Goal: Information Seeking & Learning: Learn about a topic

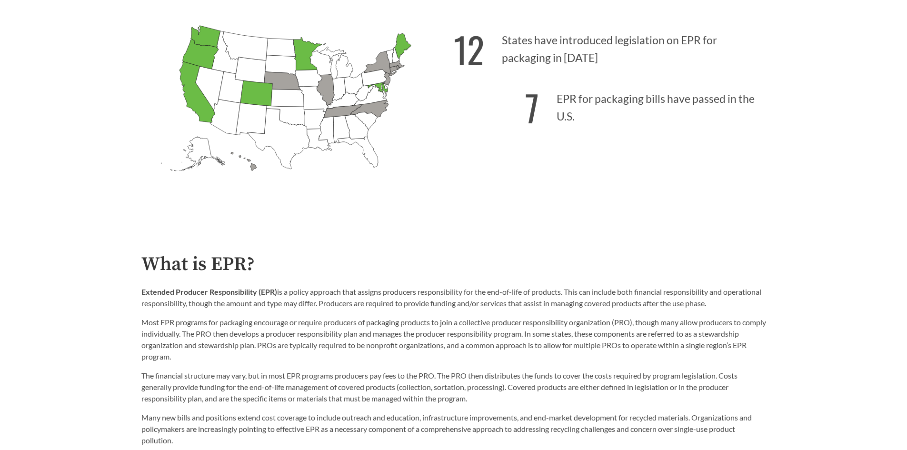
scroll to position [381, 0]
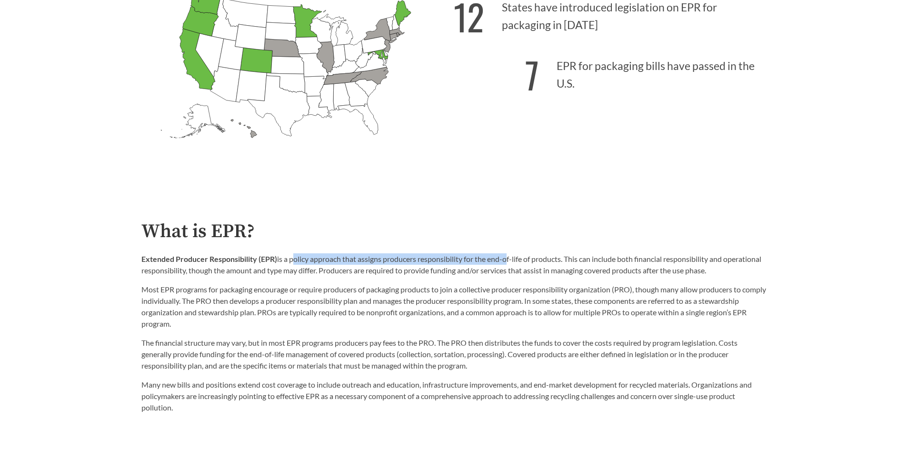
drag, startPoint x: 290, startPoint y: 259, endPoint x: 507, endPoint y: 262, distance: 216.6
click at [507, 262] on p "Extended Producer Responsibility (EPR) is a policy approach that assigns produc…" at bounding box center [453, 264] width 624 height 23
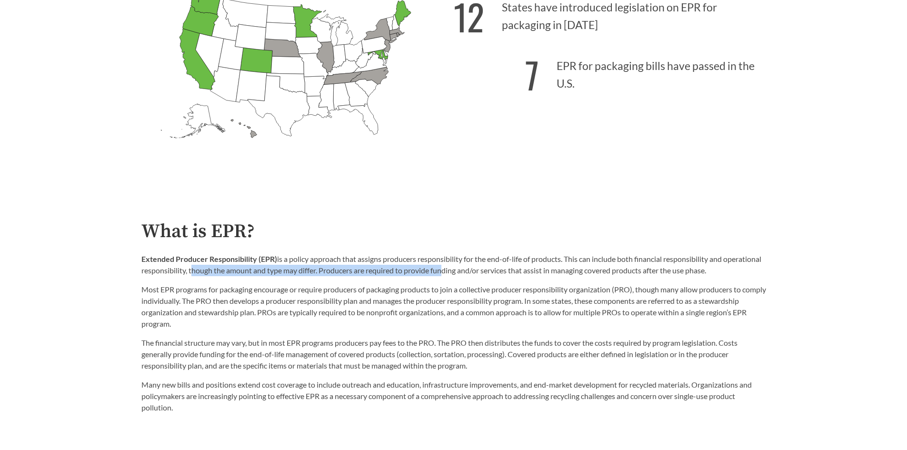
drag, startPoint x: 228, startPoint y: 274, endPoint x: 481, endPoint y: 277, distance: 252.3
click at [481, 276] on p "Extended Producer Responsibility (EPR) is a policy approach that assigns produc…" at bounding box center [453, 264] width 624 height 23
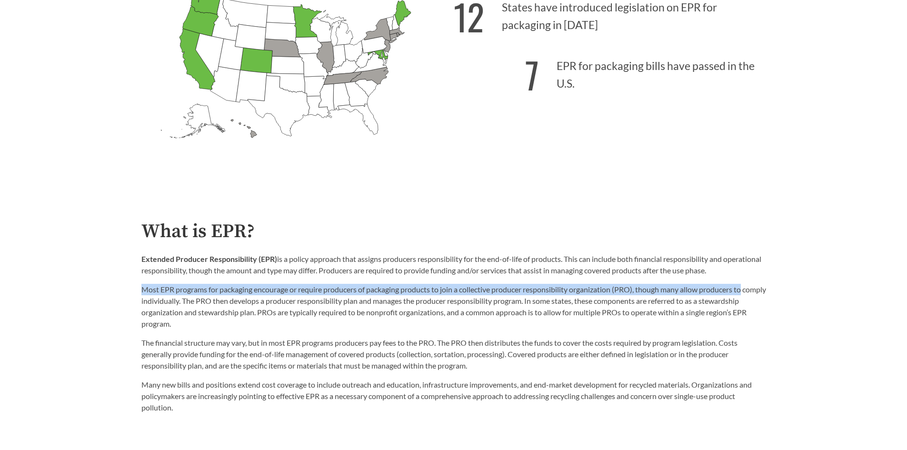
drag, startPoint x: 143, startPoint y: 291, endPoint x: 757, endPoint y: 295, distance: 614.0
click at [757, 295] on p "Most EPR programs for packaging encourage or require producers of packaging pro…" at bounding box center [453, 307] width 624 height 46
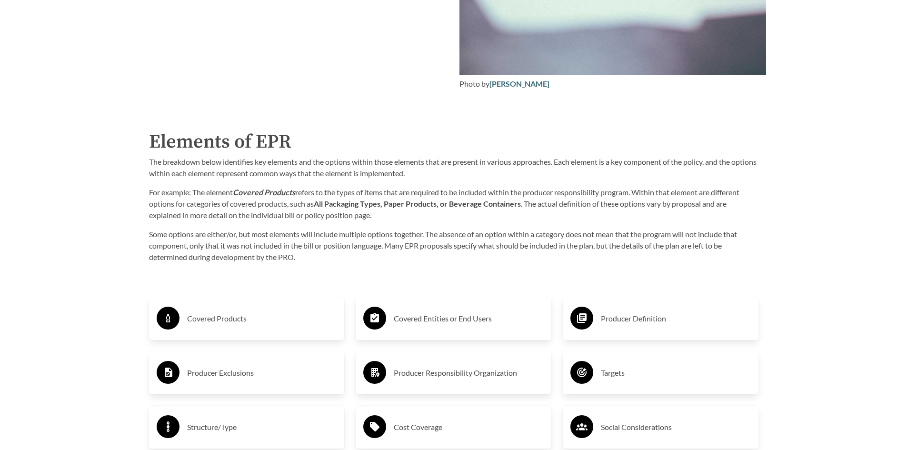
scroll to position [1571, 0]
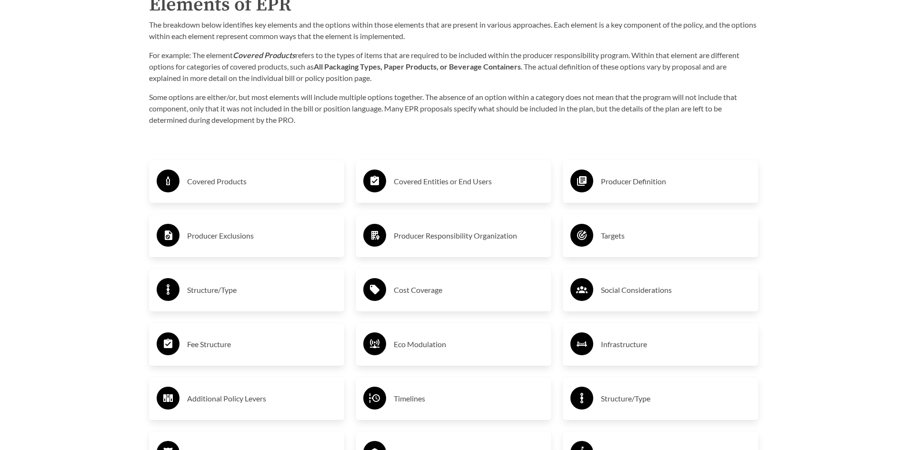
click at [263, 186] on h3 "Covered Products" at bounding box center [262, 181] width 150 height 15
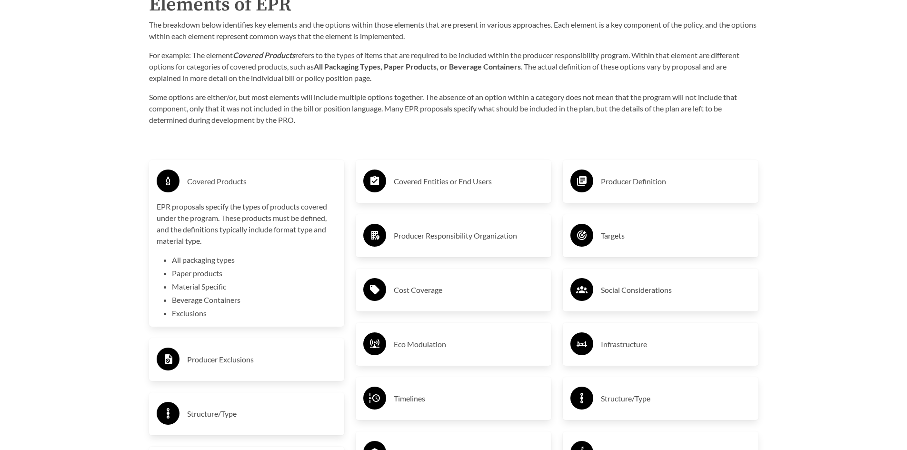
click at [180, 317] on li "Exclusions" at bounding box center [254, 312] width 165 height 11
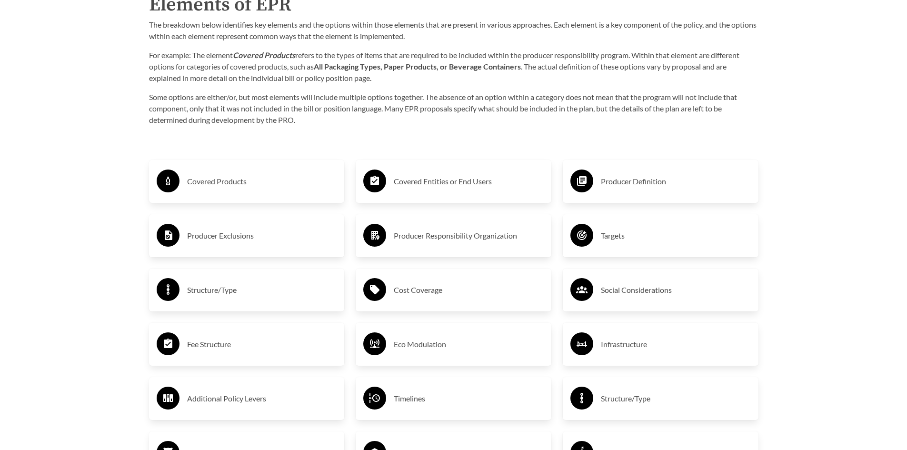
click at [302, 242] on h3 "Producer Exclusions" at bounding box center [262, 235] width 150 height 15
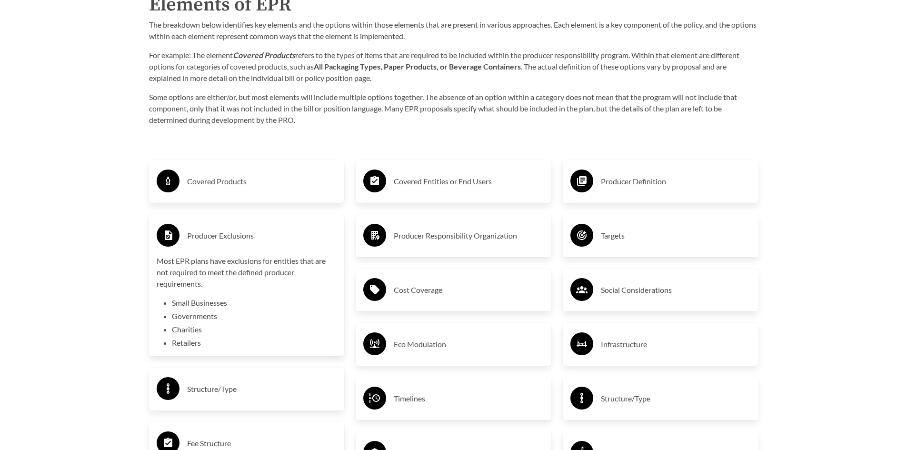
click at [302, 242] on h3 "Producer Exclusions" at bounding box center [262, 235] width 150 height 15
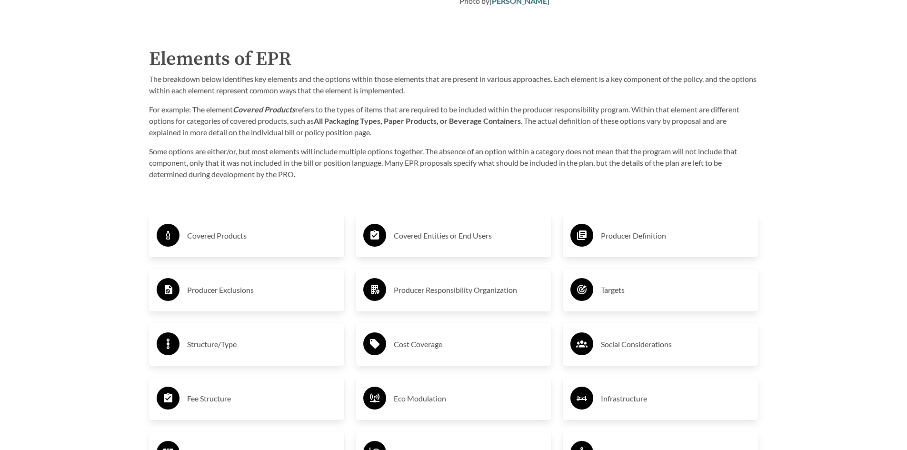
scroll to position [1514, 0]
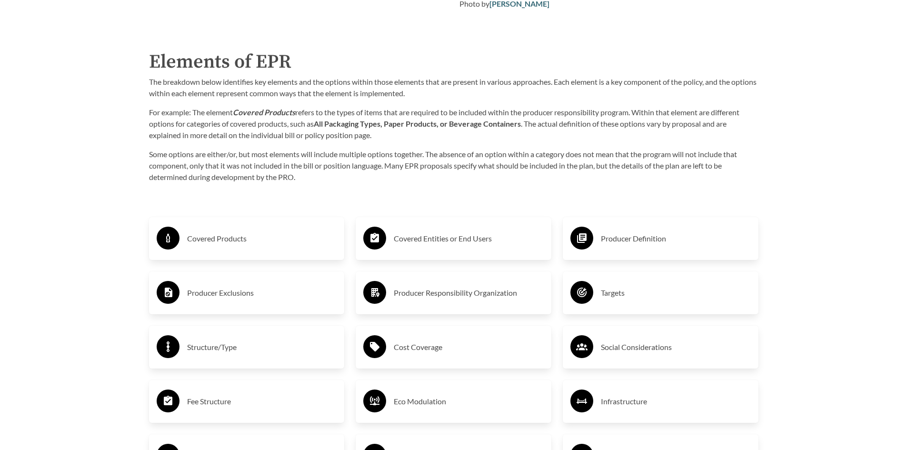
click at [212, 240] on h3 "Covered Products" at bounding box center [262, 238] width 150 height 15
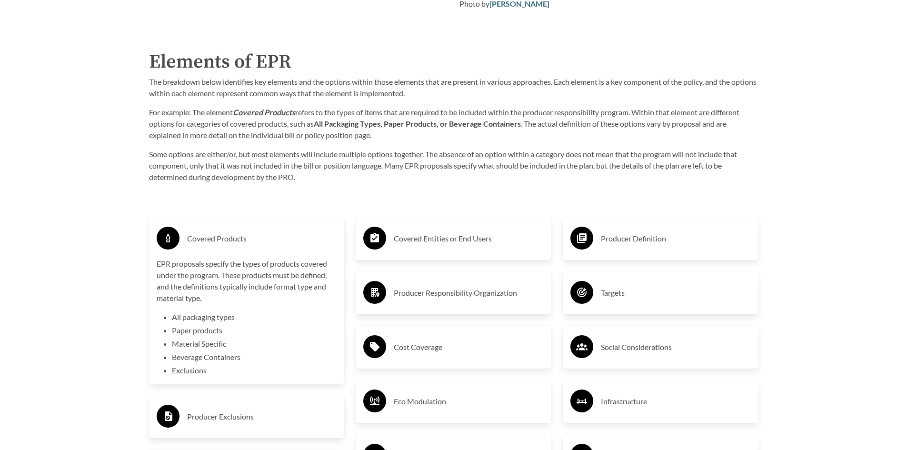
click at [257, 240] on h3 "Covered Products" at bounding box center [262, 238] width 150 height 15
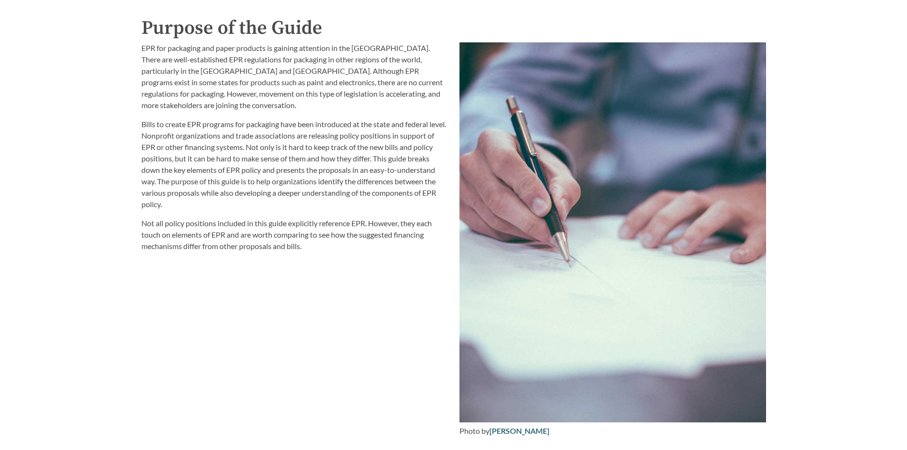
scroll to position [1085, 0]
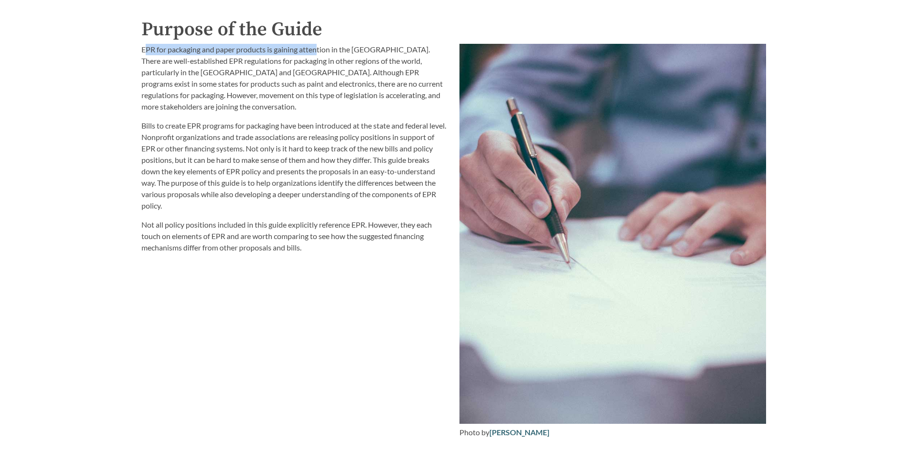
drag, startPoint x: 144, startPoint y: 54, endPoint x: 317, endPoint y: 55, distance: 172.3
click at [317, 55] on p "EPR for packaging and paper products is gaining attention in the United States.…" at bounding box center [294, 78] width 307 height 69
click at [246, 142] on p "Bills to create EPR programs for packaging have been introduced at the state an…" at bounding box center [294, 165] width 307 height 91
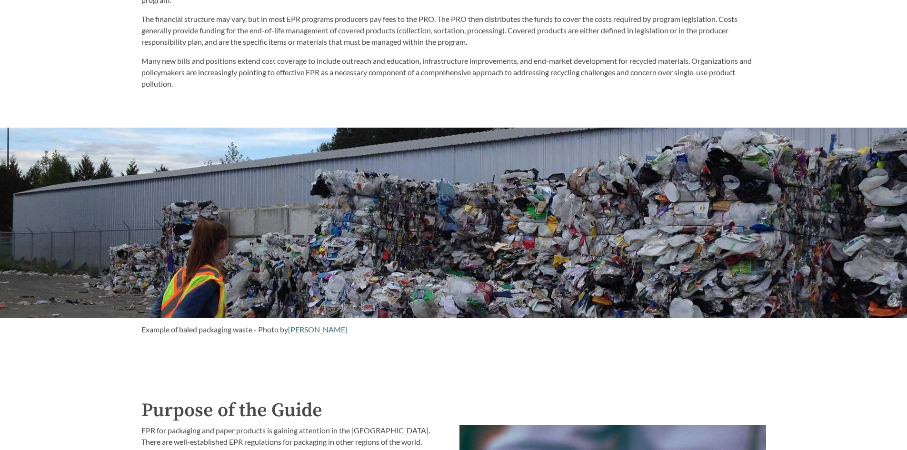
scroll to position [752, 0]
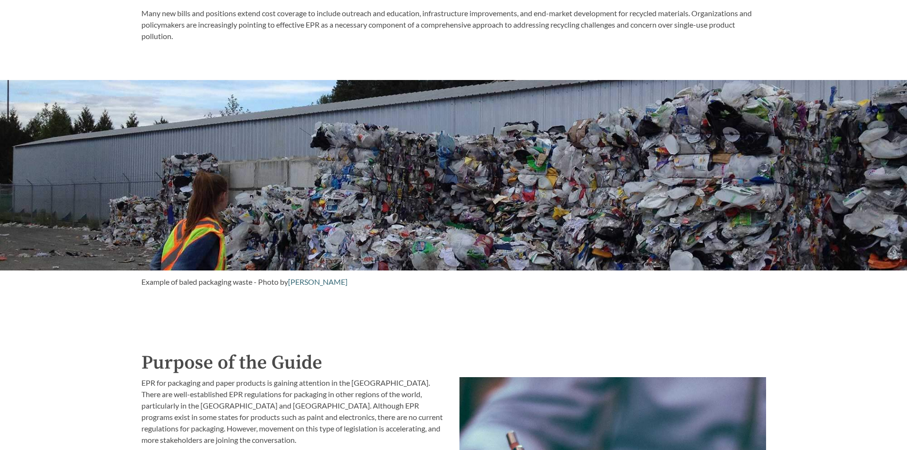
drag, startPoint x: 178, startPoint y: 286, endPoint x: 390, endPoint y: 288, distance: 211.8
click at [390, 288] on div "Example of baled packaging waste - Photo by Vivianne Lemay" at bounding box center [453, 290] width 624 height 40
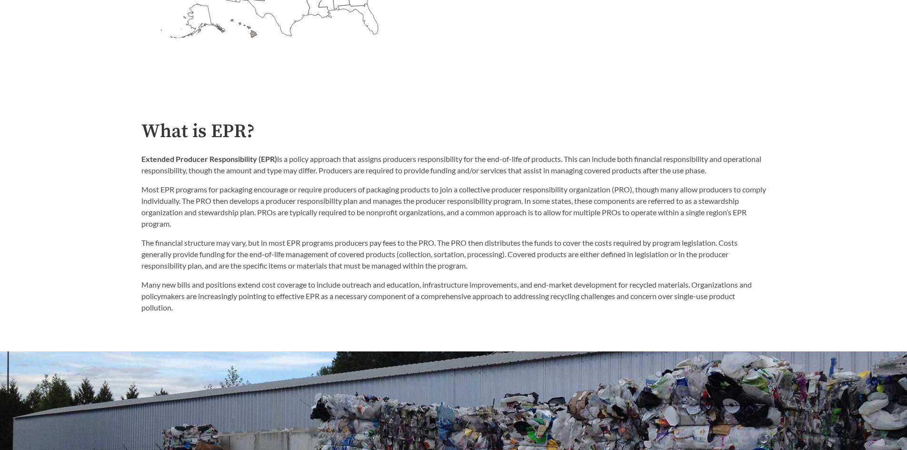
scroll to position [466, 0]
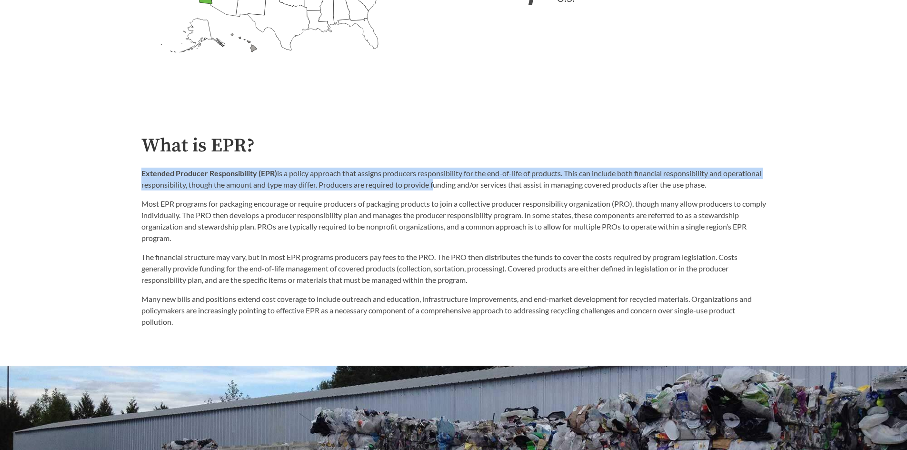
drag, startPoint x: 141, startPoint y: 172, endPoint x: 475, endPoint y: 183, distance: 333.4
click at [475, 183] on p "Extended Producer Responsibility (EPR) is a policy approach that assigns produc…" at bounding box center [453, 179] width 624 height 23
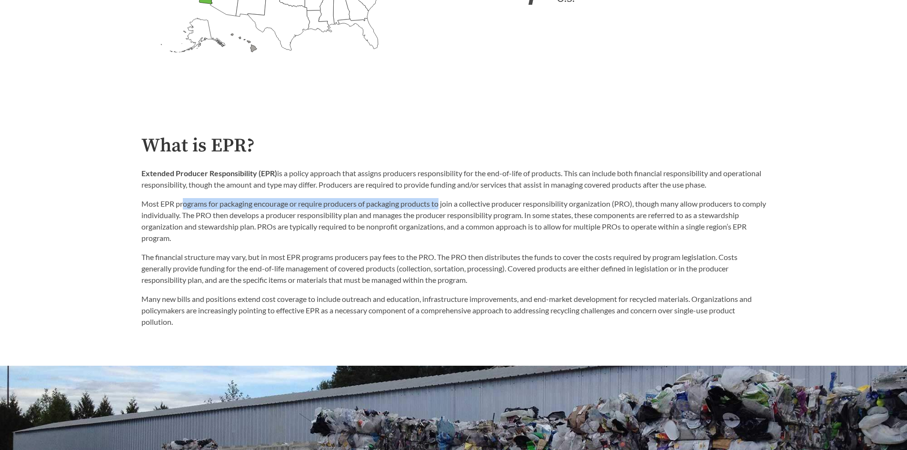
drag, startPoint x: 182, startPoint y: 206, endPoint x: 441, endPoint y: 209, distance: 259.0
click at [441, 209] on p "Most EPR programs for packaging encourage or require producers of packaging pro…" at bounding box center [453, 221] width 624 height 46
click at [437, 269] on p "The financial structure may vary, but in most EPR programs producers pay fees t…" at bounding box center [453, 268] width 624 height 34
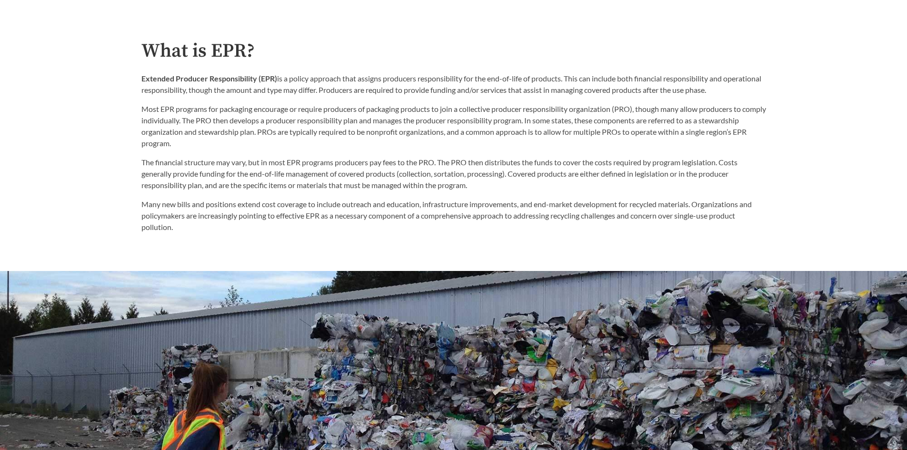
scroll to position [562, 0]
drag, startPoint x: 377, startPoint y: 81, endPoint x: 501, endPoint y: 82, distance: 123.8
click at [501, 82] on p "Extended Producer Responsibility (EPR) is a policy approach that assigns produc…" at bounding box center [453, 83] width 624 height 23
drag, startPoint x: 228, startPoint y: 93, endPoint x: 357, endPoint y: 91, distance: 128.5
click at [357, 91] on p "Extended Producer Responsibility (EPR) is a policy approach that assigns produc…" at bounding box center [453, 83] width 624 height 23
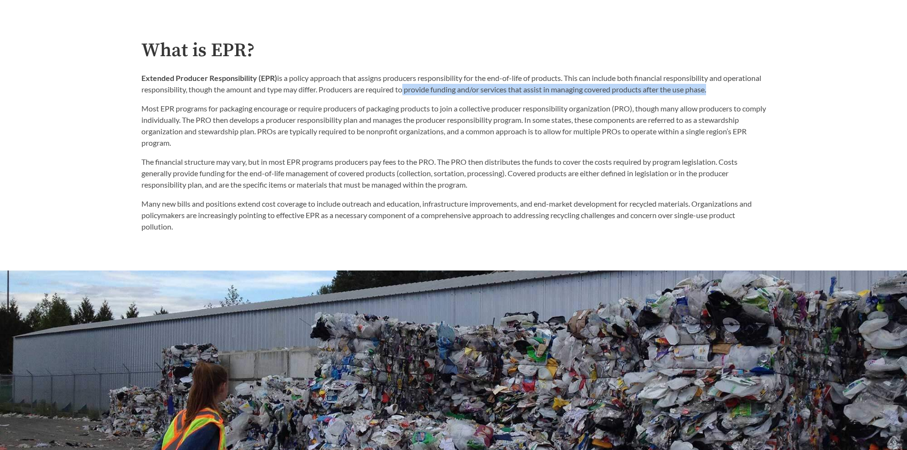
drag, startPoint x: 443, startPoint y: 93, endPoint x: 752, endPoint y: 100, distance: 308.5
click at [753, 95] on p "Extended Producer Responsibility (EPR) is a policy approach that assigns produc…" at bounding box center [453, 83] width 624 height 23
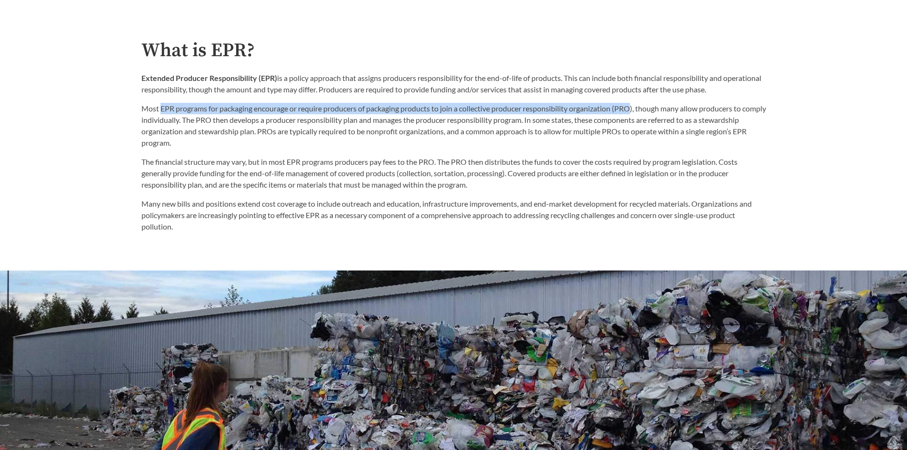
drag, startPoint x: 160, startPoint y: 109, endPoint x: 635, endPoint y: 113, distance: 475.0
click at [635, 113] on p "Most EPR programs for packaging encourage or require producers of packaging pro…" at bounding box center [453, 126] width 624 height 46
click at [528, 111] on p "Most EPR programs for packaging encourage or require producers of packaging pro…" at bounding box center [453, 126] width 624 height 46
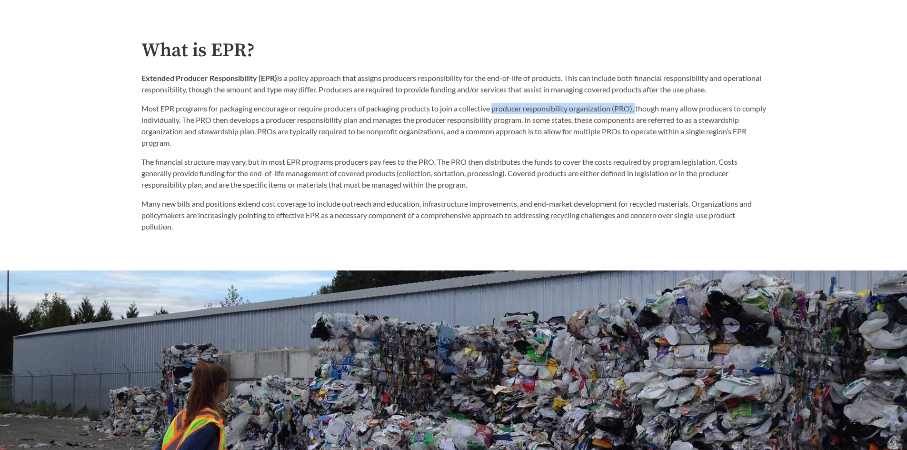
drag, startPoint x: 497, startPoint y: 110, endPoint x: 641, endPoint y: 111, distance: 143.7
click at [641, 111] on p "Most EPR programs for packaging encourage or require producers of packaging pro…" at bounding box center [453, 126] width 624 height 46
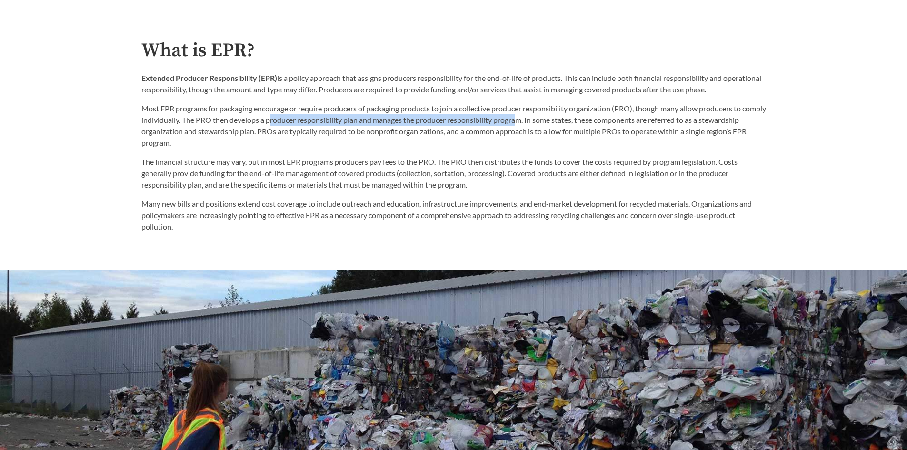
drag, startPoint x: 295, startPoint y: 121, endPoint x: 544, endPoint y: 125, distance: 248.5
click at [544, 125] on p "Most EPR programs for packaging encourage or require producers of packaging pro…" at bounding box center [453, 126] width 624 height 46
drag, startPoint x: 184, startPoint y: 134, endPoint x: 228, endPoint y: 134, distance: 43.8
click at [228, 134] on p "Most EPR programs for packaging encourage or require producers of packaging pro…" at bounding box center [453, 126] width 624 height 46
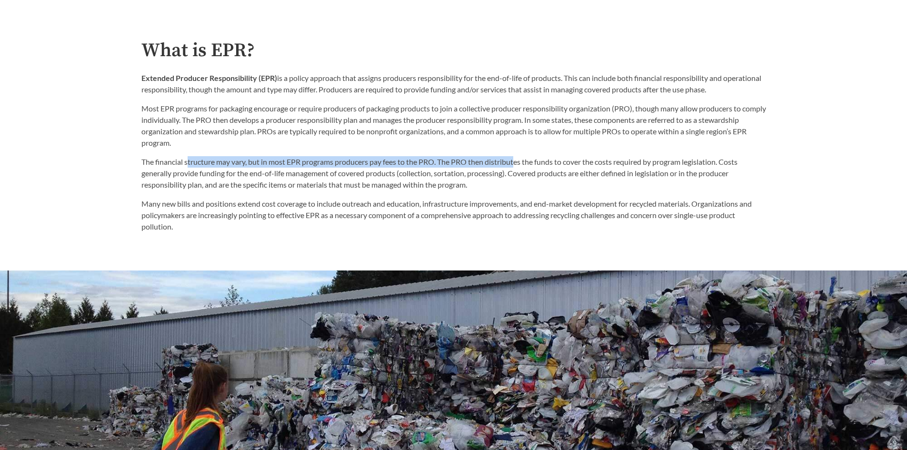
drag, startPoint x: 188, startPoint y: 164, endPoint x: 516, endPoint y: 164, distance: 327.5
click at [516, 164] on p "The financial structure may vary, but in most EPR programs producers pay fees t…" at bounding box center [453, 173] width 624 height 34
click at [416, 162] on p "The financial structure may vary, but in most EPR programs producers pay fees t…" at bounding box center [453, 173] width 624 height 34
click at [406, 163] on p "The financial structure may vary, but in most EPR programs producers pay fees t…" at bounding box center [453, 173] width 624 height 34
drag, startPoint x: 259, startPoint y: 163, endPoint x: 440, endPoint y: 164, distance: 180.9
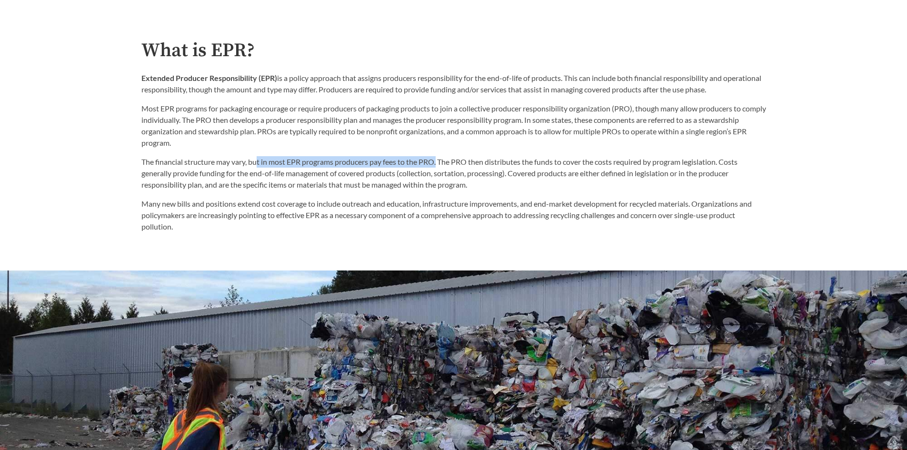
click at [440, 164] on p "The financial structure may vary, but in most EPR programs producers pay fees t…" at bounding box center [453, 173] width 624 height 34
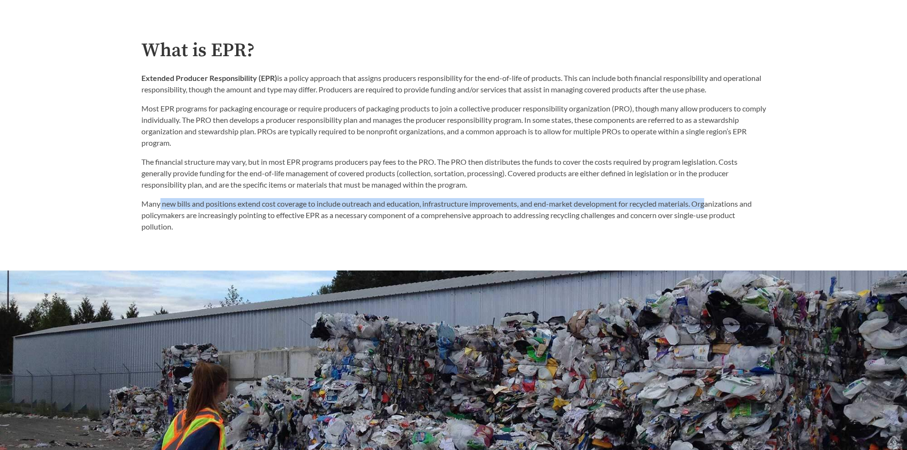
drag, startPoint x: 160, startPoint y: 205, endPoint x: 710, endPoint y: 206, distance: 549.8
click at [710, 206] on p "Many new bills and positions extend cost coverage to include outreach and educa…" at bounding box center [453, 215] width 624 height 34
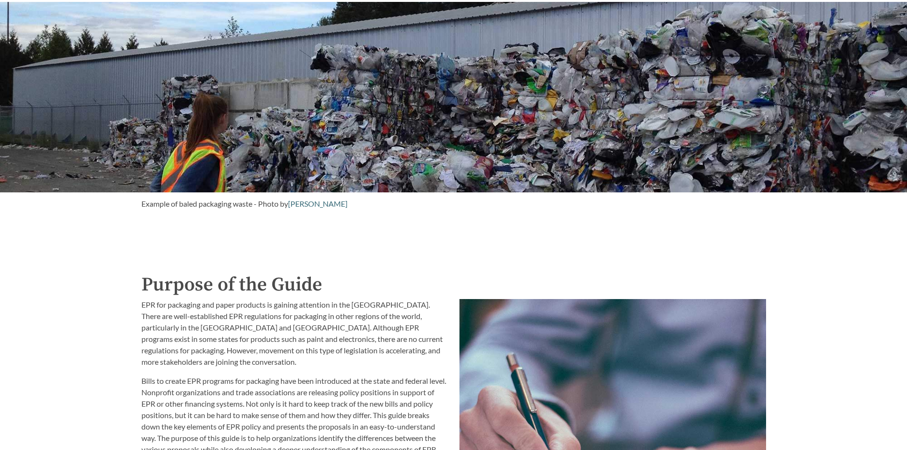
scroll to position [847, 0]
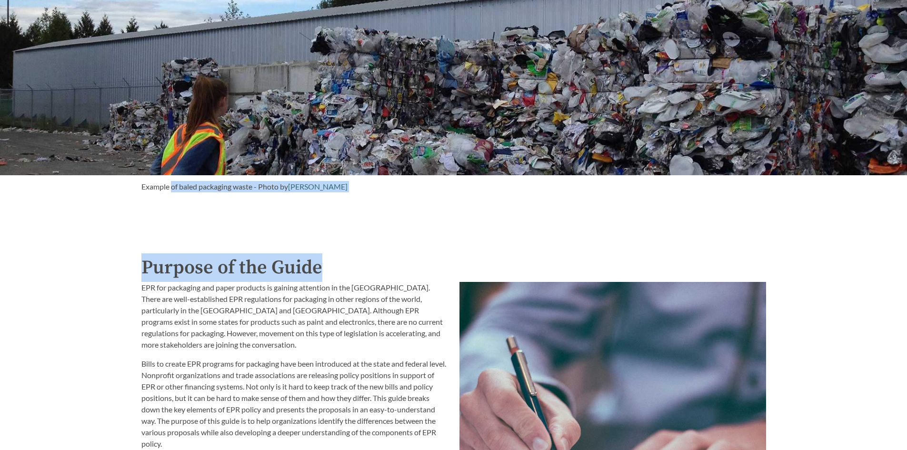
drag, startPoint x: 172, startPoint y: 186, endPoint x: 425, endPoint y: 222, distance: 255.8
click at [425, 222] on div "Introduction to the Guide for EPR Proposals Search the Guide Alabama Introduced…" at bounding box center [453, 388] width 907 height 2360
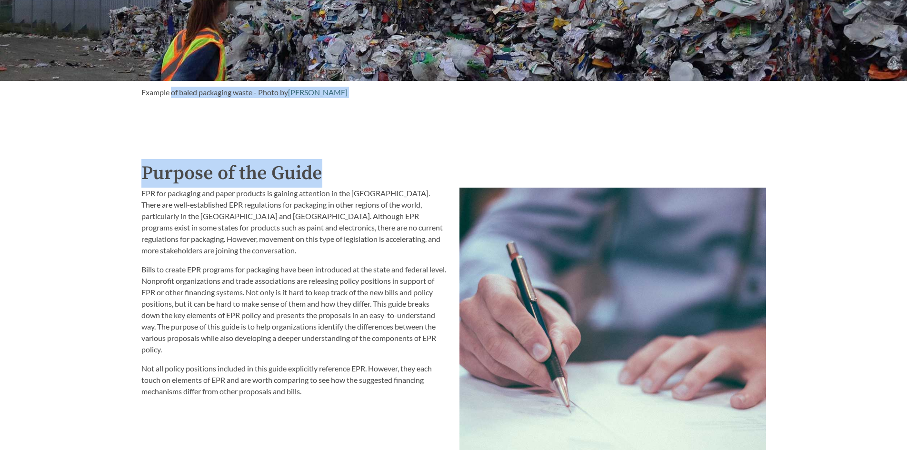
scroll to position [942, 0]
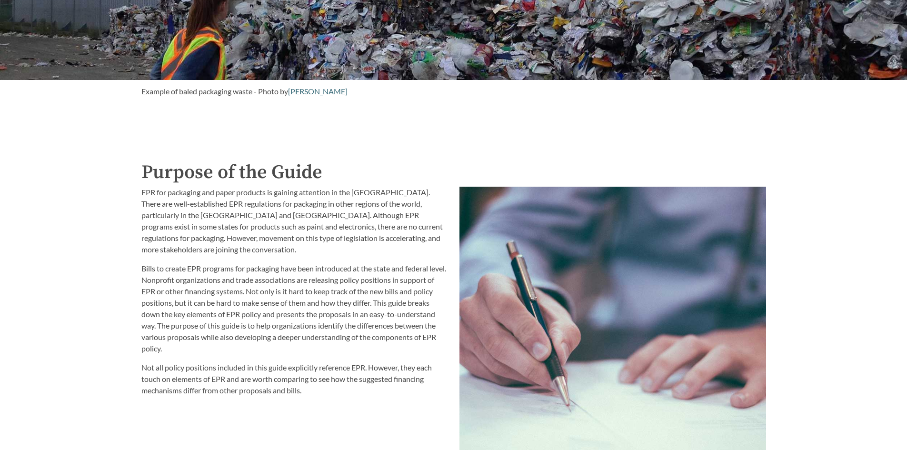
click at [207, 199] on p "EPR for packaging and paper products is gaining attention in the United States.…" at bounding box center [294, 221] width 307 height 69
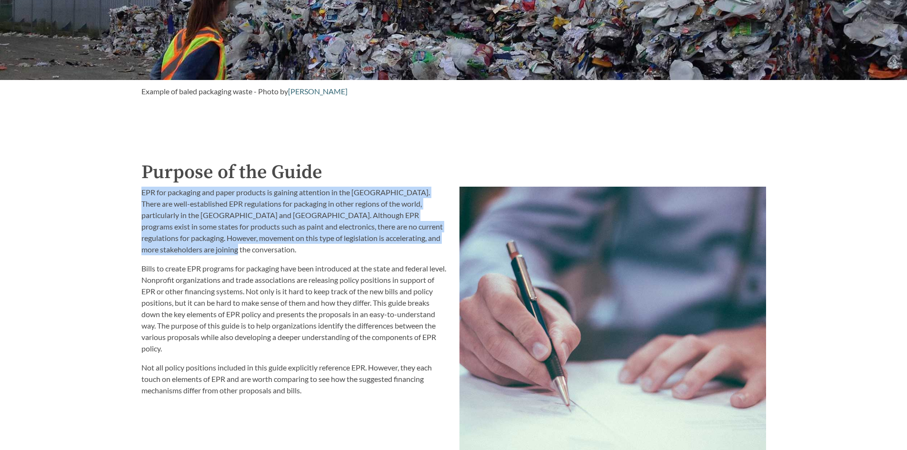
drag, startPoint x: 139, startPoint y: 191, endPoint x: 413, endPoint y: 251, distance: 279.8
click at [413, 251] on div "EPR for packaging and paper products is gaining attention in the United States.…" at bounding box center [295, 384] width 318 height 406
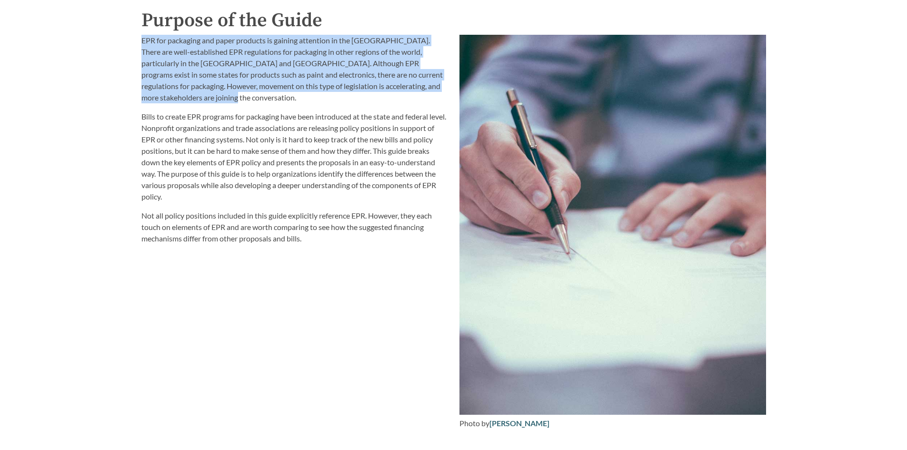
scroll to position [1133, 0]
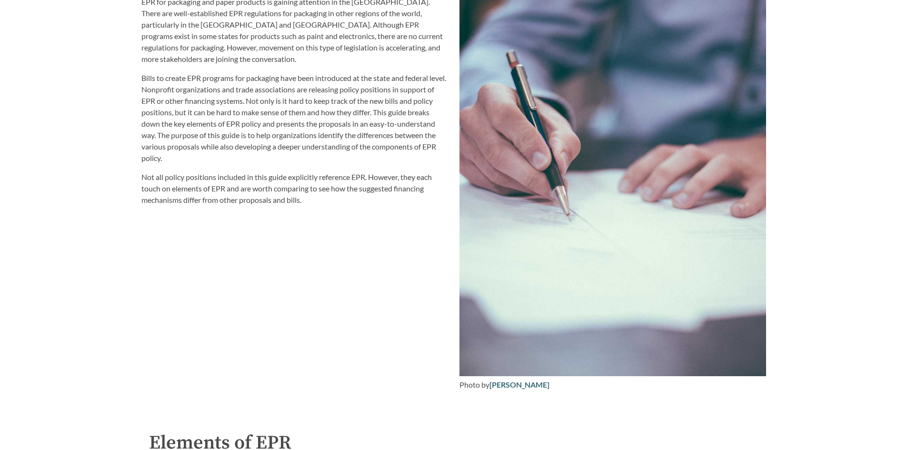
click at [335, 222] on div "EPR for packaging and paper products is gaining attention in the United States.…" at bounding box center [295, 193] width 318 height 406
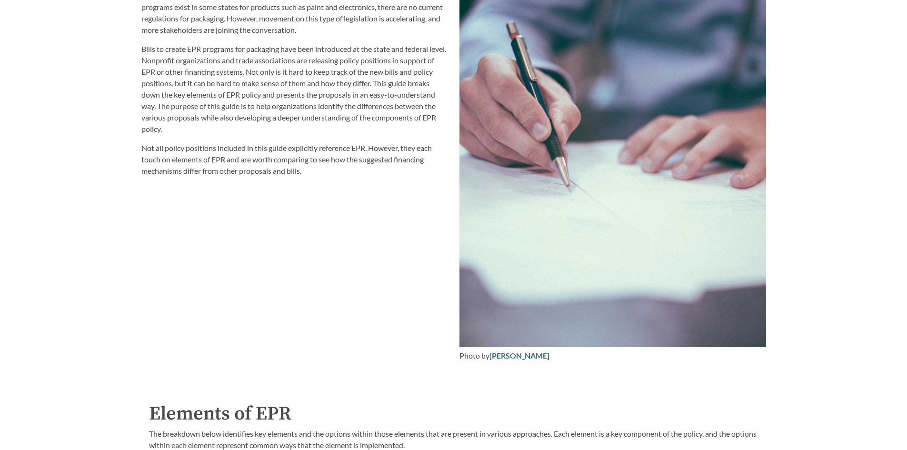
scroll to position [1180, 0]
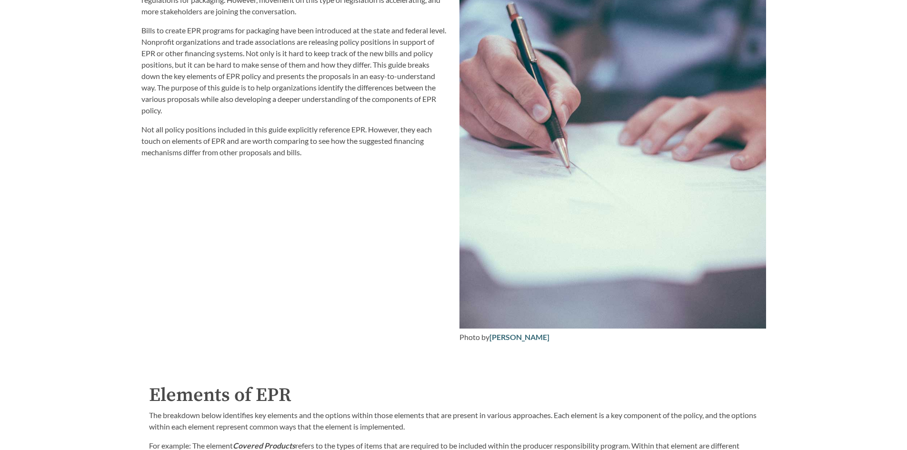
drag, startPoint x: 173, startPoint y: 246, endPoint x: 288, endPoint y: 203, distance: 123.3
click at [174, 245] on div "EPR for packaging and paper products is gaining attention in the United States.…" at bounding box center [295, 146] width 318 height 406
drag, startPoint x: 365, startPoint y: 204, endPoint x: 255, endPoint y: 257, distance: 122.0
click at [256, 262] on div "EPR for packaging and paper products is gaining attention in the United States.…" at bounding box center [295, 146] width 318 height 406
click at [272, 261] on div "EPR for packaging and paper products is gaining attention in the United States.…" at bounding box center [295, 146] width 318 height 406
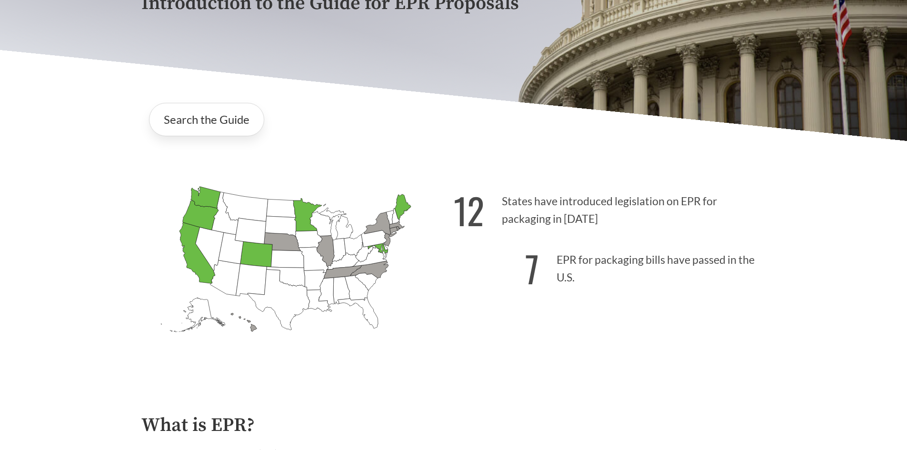
scroll to position [181, 0]
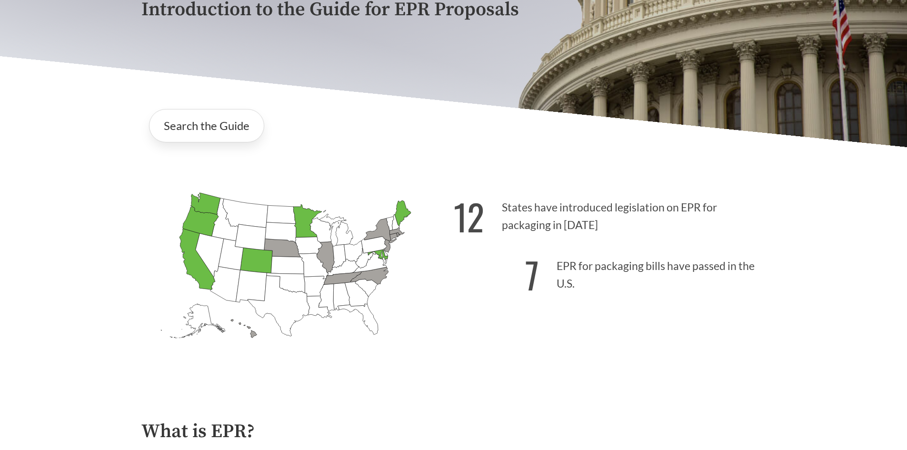
click at [300, 219] on icon "Minnesota Passed: 1" at bounding box center [307, 221] width 29 height 33
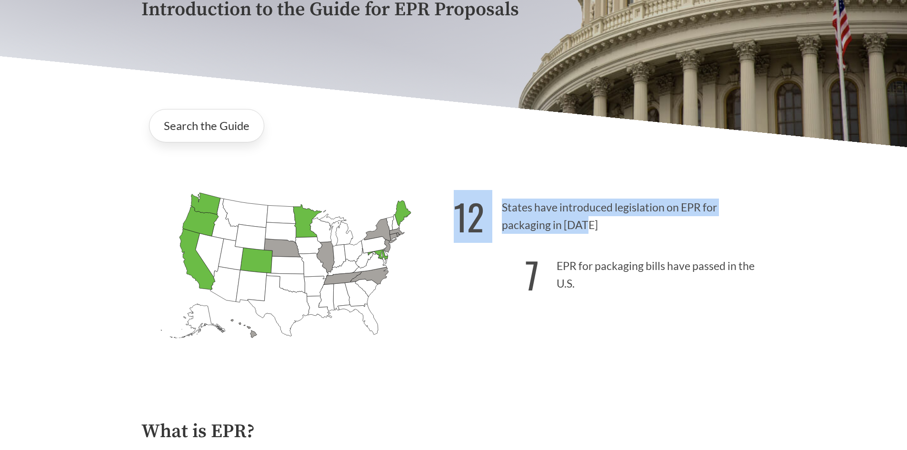
drag, startPoint x: 456, startPoint y: 219, endPoint x: 586, endPoint y: 229, distance: 130.8
click at [586, 229] on p "12 States have introduced legislation on EPR for packaging in 2025" at bounding box center [610, 213] width 312 height 59
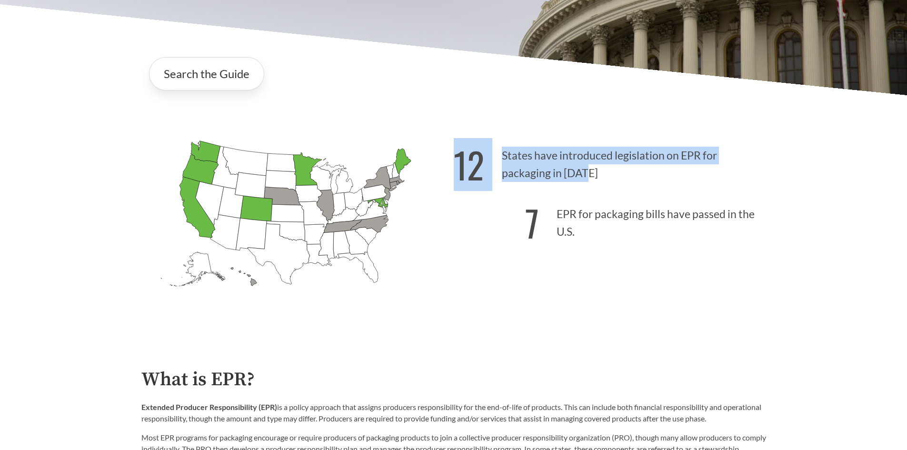
scroll to position [238, 0]
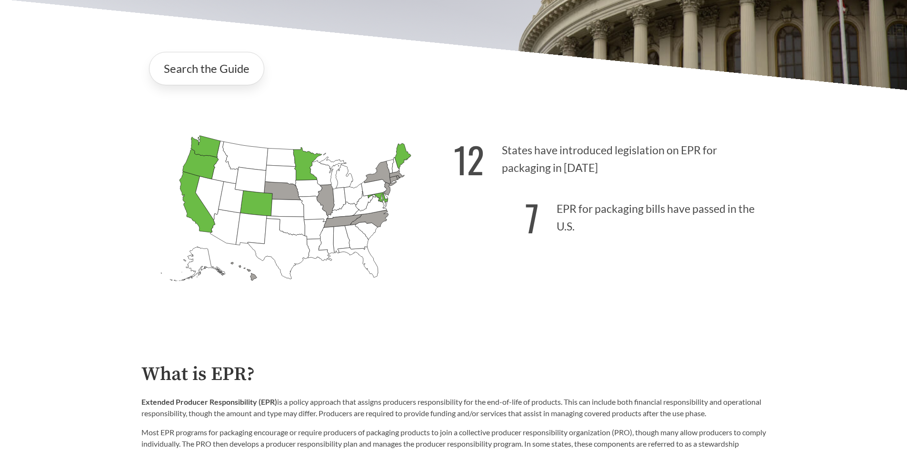
click at [556, 302] on div "12 States have introduced legislation on EPR for packaging in 2025 7 EPR for pa…" at bounding box center [610, 226] width 312 height 198
click at [216, 174] on icon "Idaho Introduced:" at bounding box center [224, 162] width 26 height 43
click at [222, 69] on link "Search the Guide" at bounding box center [206, 68] width 115 height 33
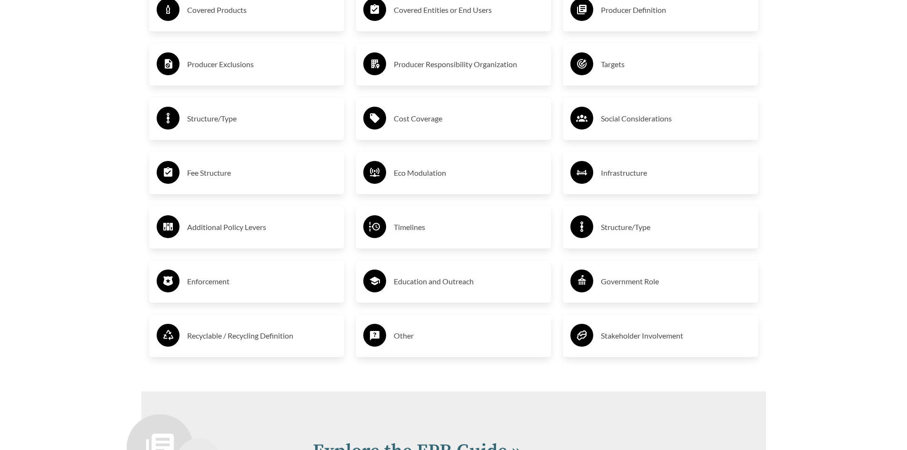
scroll to position [1618, 0]
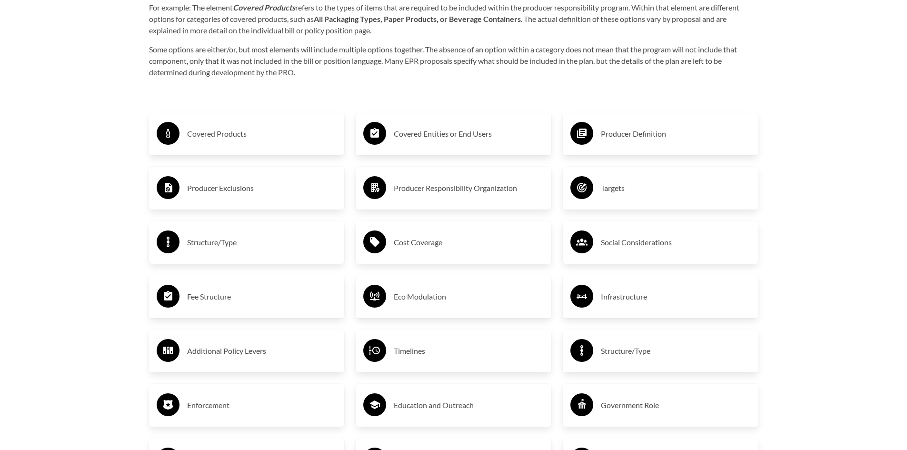
click at [232, 139] on h3 "Covered Products" at bounding box center [262, 133] width 150 height 15
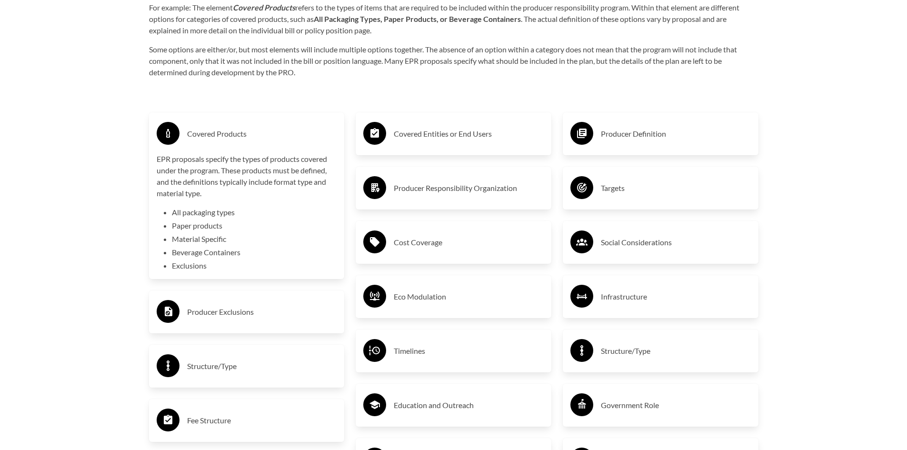
click at [387, 139] on div "Covered Entities or End Users" at bounding box center [453, 134] width 180 height 28
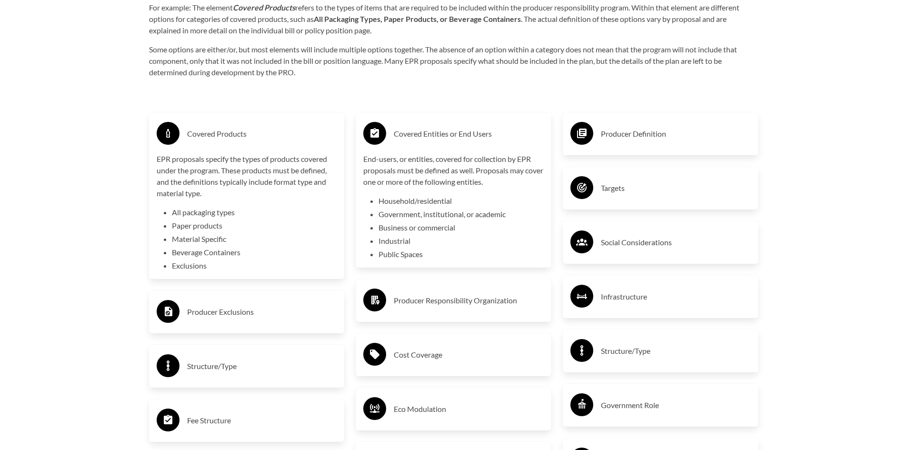
click at [684, 138] on h3 "Producer Definition" at bounding box center [676, 133] width 150 height 15
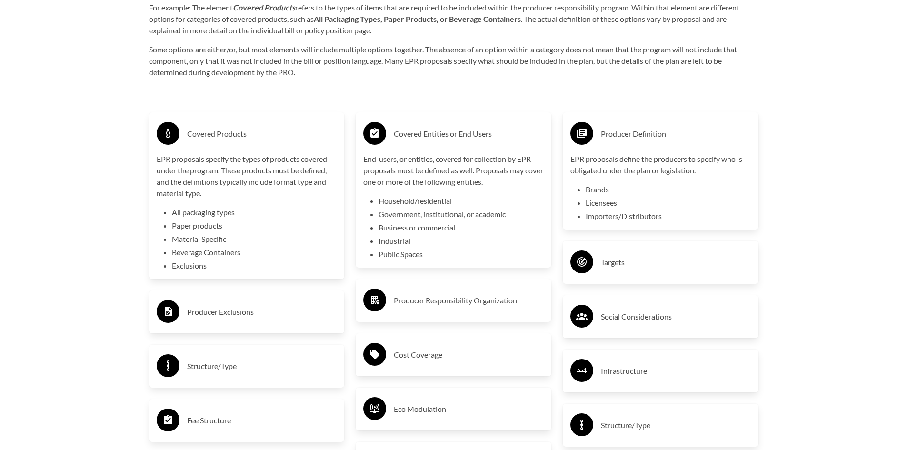
click at [279, 304] on div "Producer Exclusions" at bounding box center [247, 312] width 180 height 28
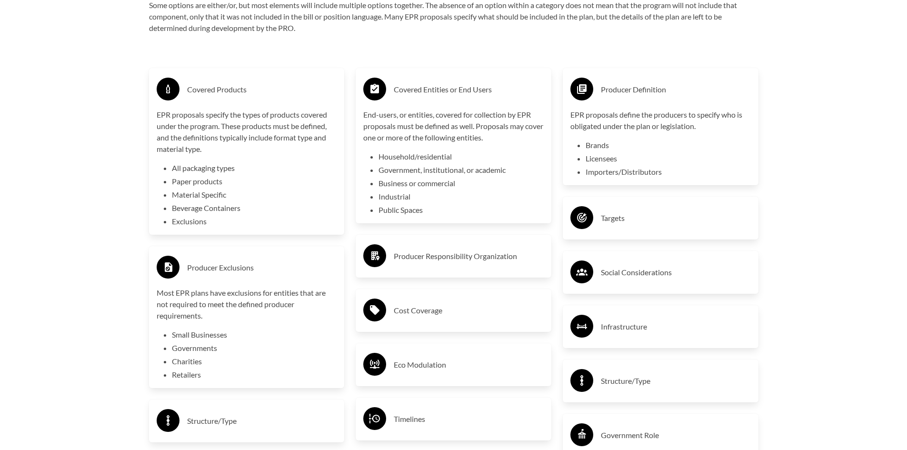
scroll to position [1761, 0]
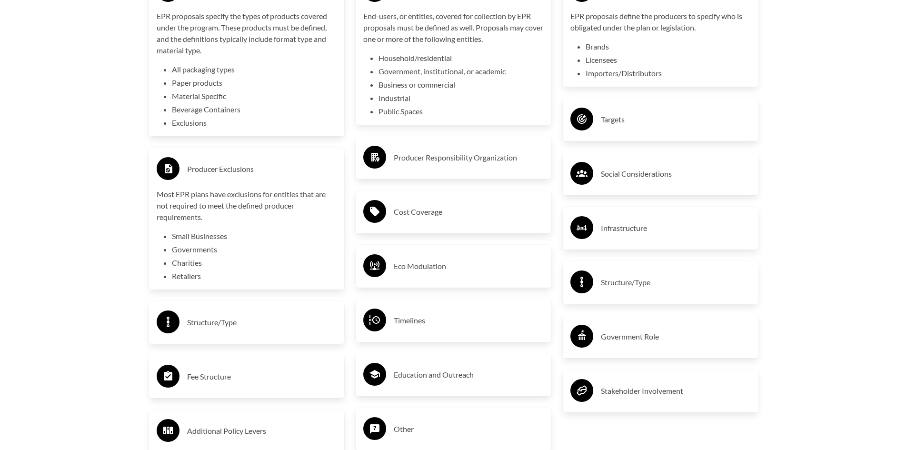
click at [412, 164] on h3 "Producer Responsibility Organization" at bounding box center [469, 157] width 150 height 15
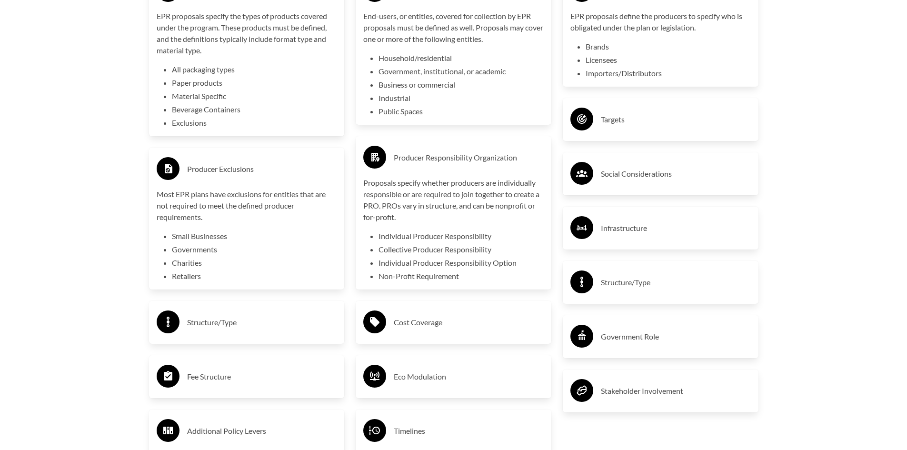
click at [609, 174] on h3 "Social Considerations" at bounding box center [676, 173] width 150 height 15
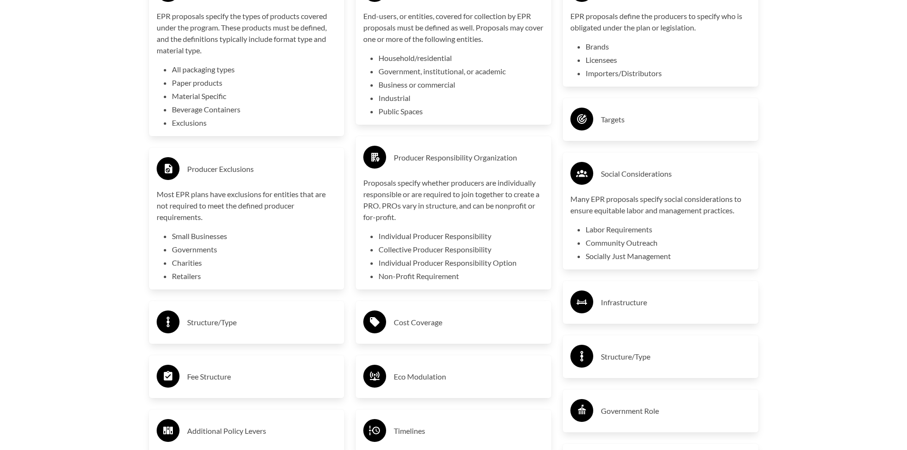
click at [614, 127] on h3 "Targets" at bounding box center [676, 119] width 150 height 15
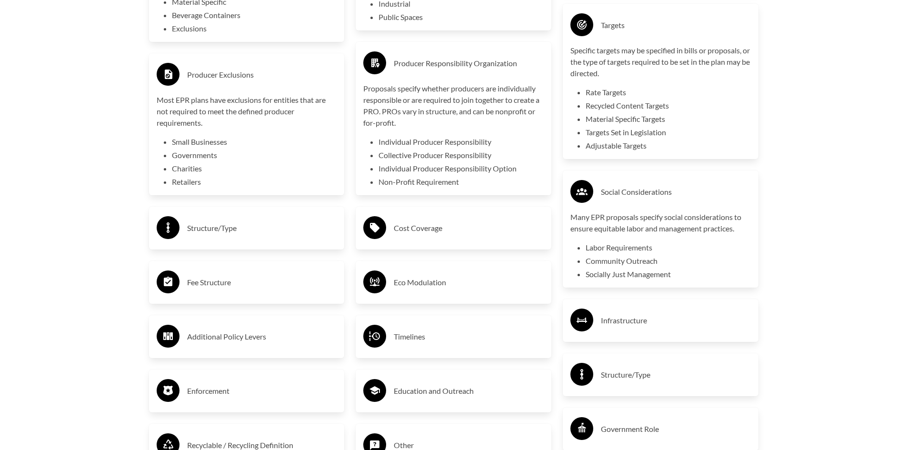
scroll to position [1856, 0]
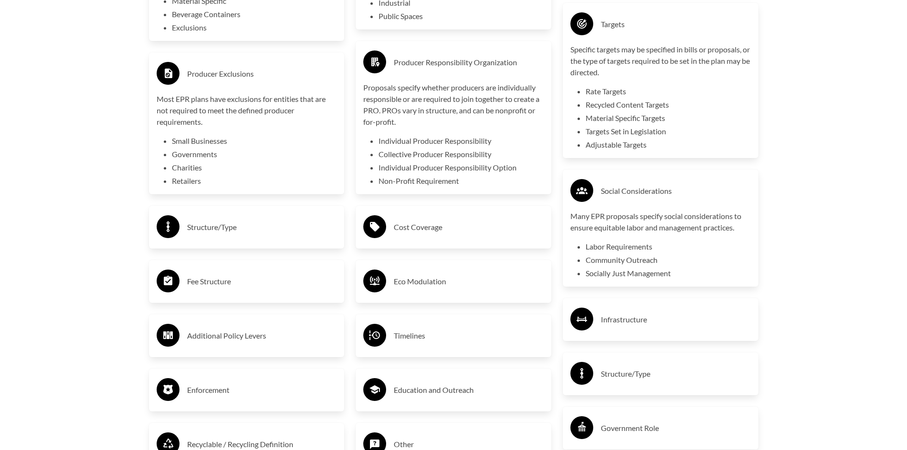
click at [446, 240] on div "Cost Coverage" at bounding box center [453, 227] width 180 height 28
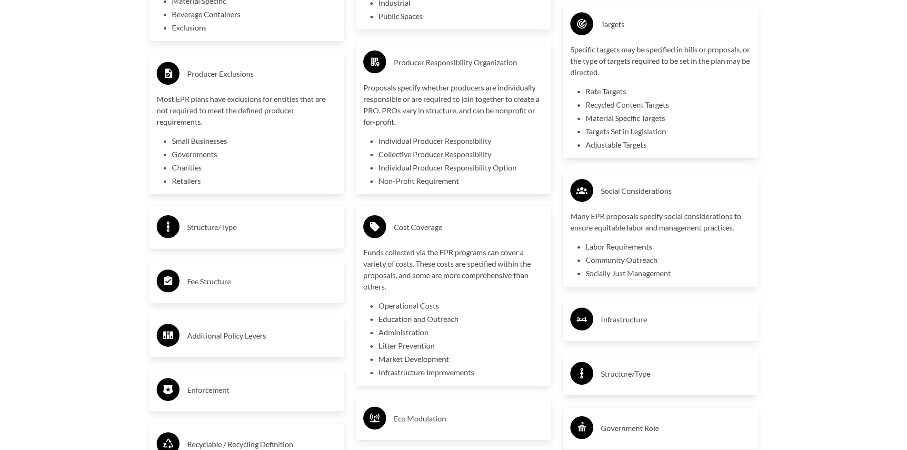
click at [275, 226] on h3 "Structure/Type" at bounding box center [262, 226] width 150 height 15
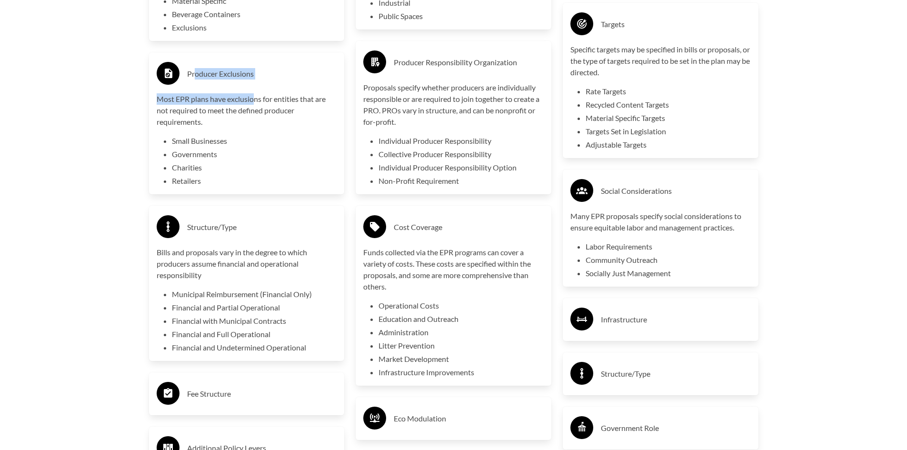
drag, startPoint x: 197, startPoint y: 79, endPoint x: 254, endPoint y: 90, distance: 58.8
click at [254, 90] on div "Producer Exclusions Most EPR plans have exclusions for entities that are not re…" at bounding box center [247, 123] width 180 height 127
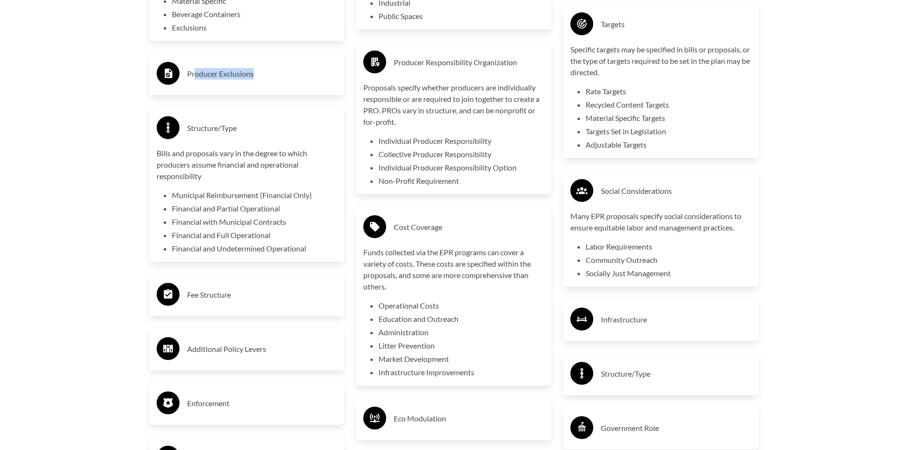
click at [217, 88] on div "Producer Exclusions" at bounding box center [247, 74] width 180 height 28
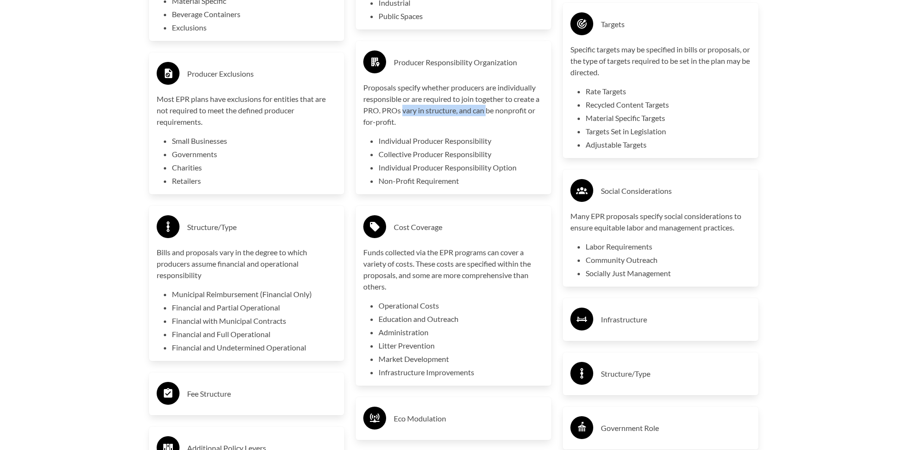
drag, startPoint x: 403, startPoint y: 117, endPoint x: 487, endPoint y: 117, distance: 84.2
click at [487, 117] on p "Proposals specify whether producers are individually responsible or are require…" at bounding box center [453, 105] width 180 height 46
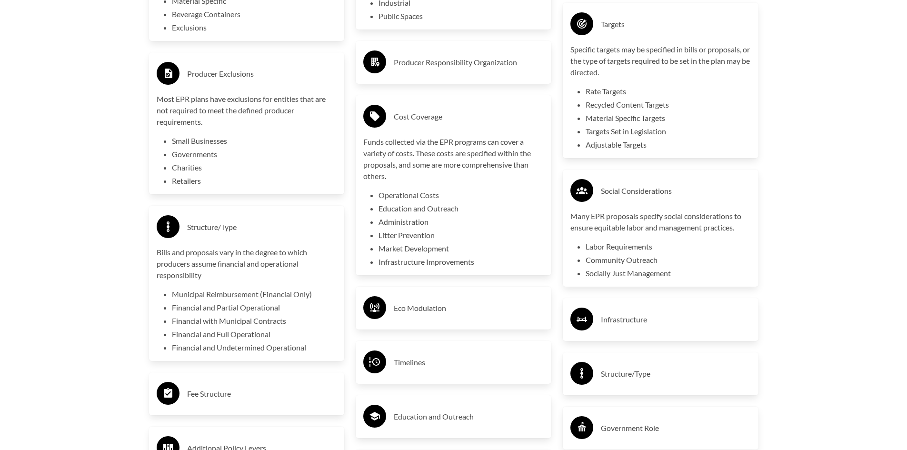
click at [469, 70] on h3 "Producer Responsibility Organization" at bounding box center [469, 62] width 150 height 15
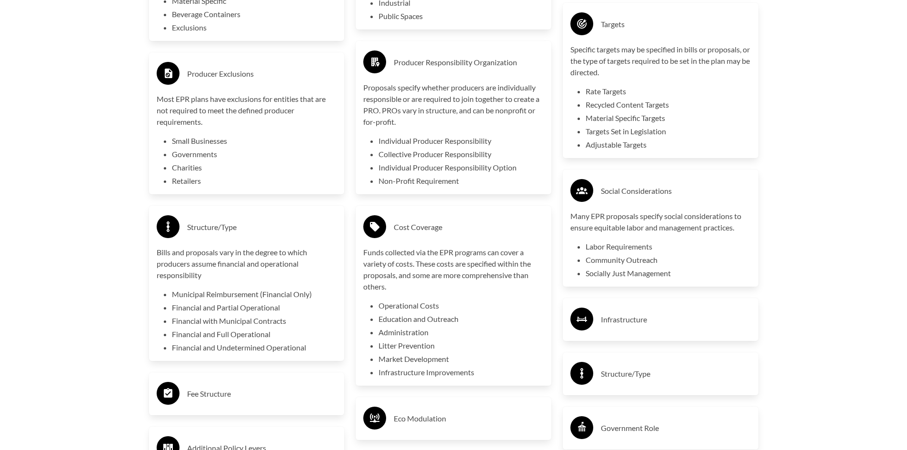
click at [621, 314] on h3 "Infrastructure" at bounding box center [676, 319] width 150 height 15
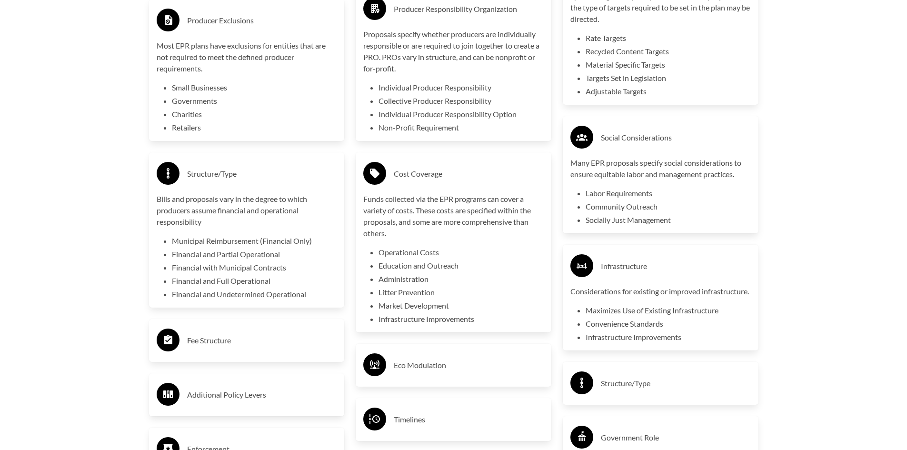
scroll to position [1951, 0]
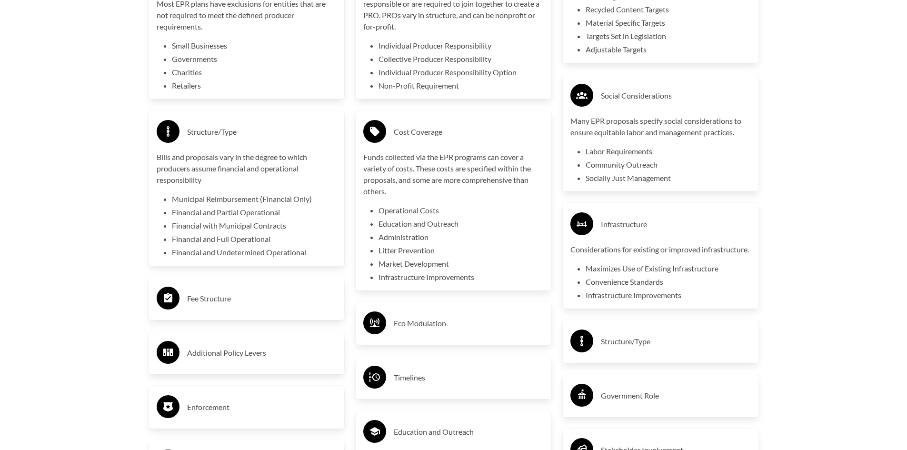
click at [474, 311] on div "Eco Modulation" at bounding box center [454, 323] width 196 height 43
click at [389, 318] on div "Eco Modulation" at bounding box center [453, 323] width 180 height 28
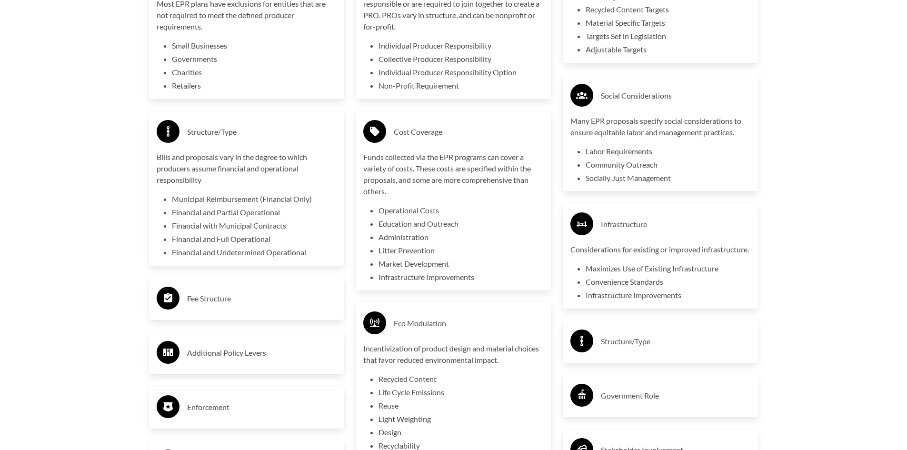
click at [234, 297] on h3 "Fee Structure" at bounding box center [262, 298] width 150 height 15
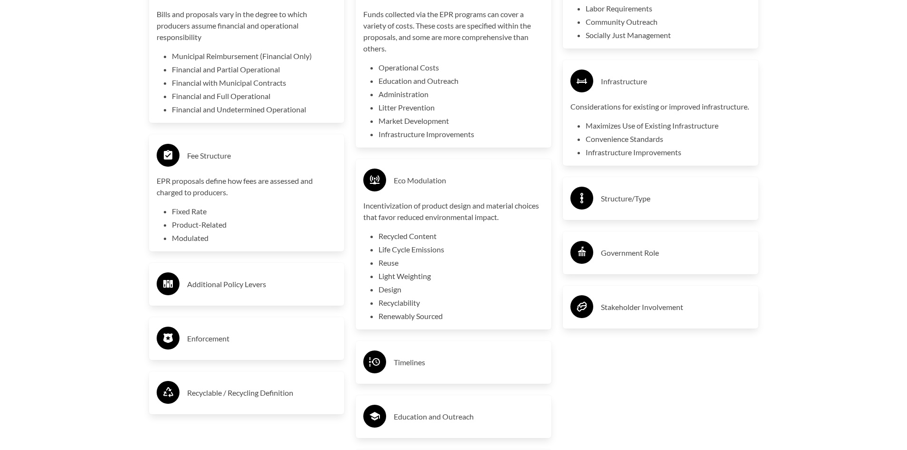
click at [229, 284] on h3 "Additional Policy Levers" at bounding box center [262, 284] width 150 height 15
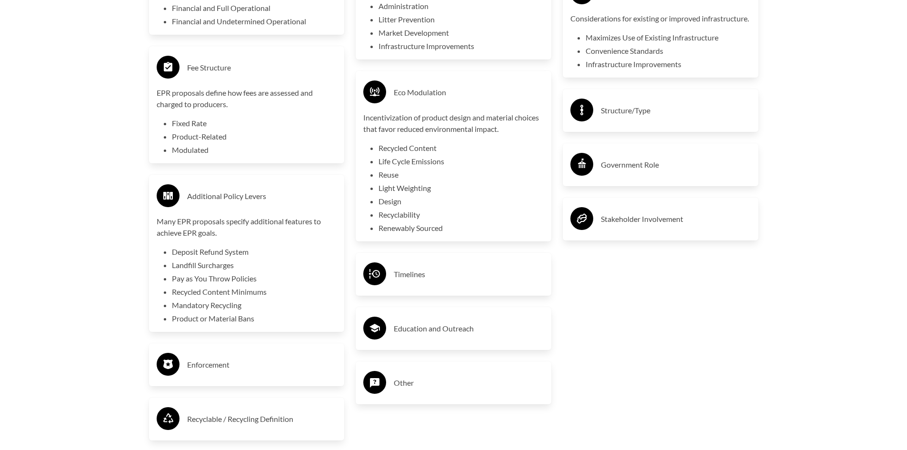
scroll to position [2189, 0]
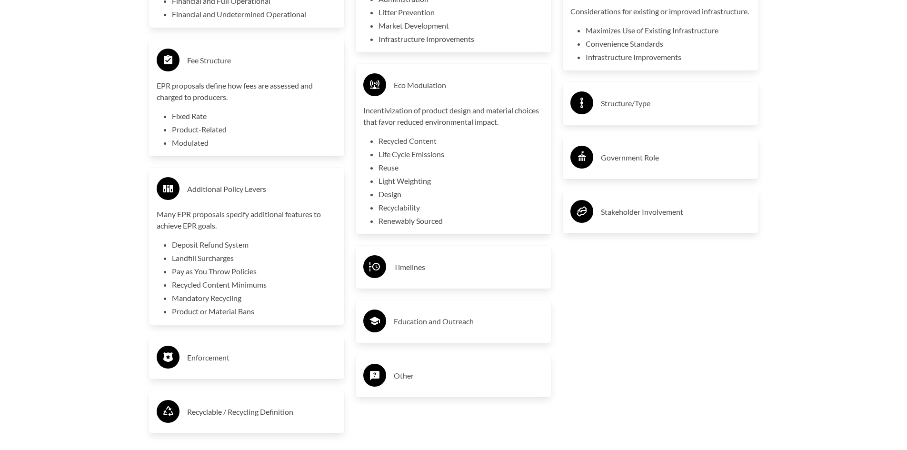
click at [400, 275] on h3 "Timelines" at bounding box center [469, 266] width 150 height 15
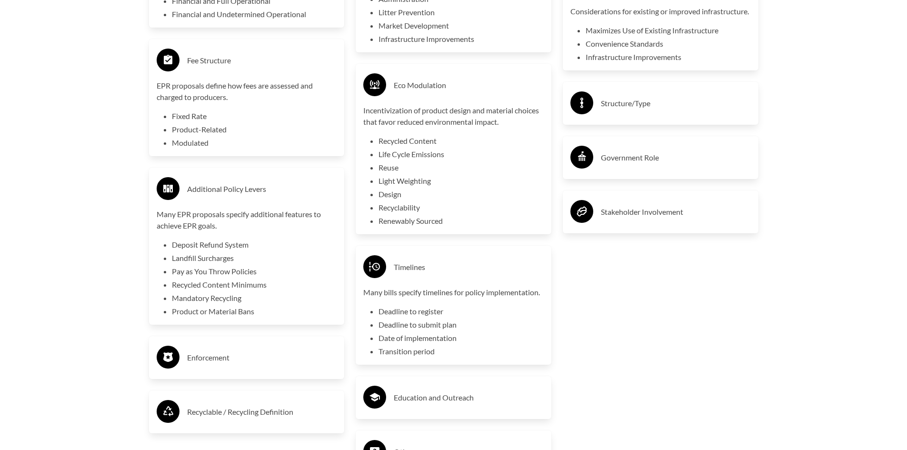
click at [591, 223] on circle at bounding box center [581, 211] width 23 height 23
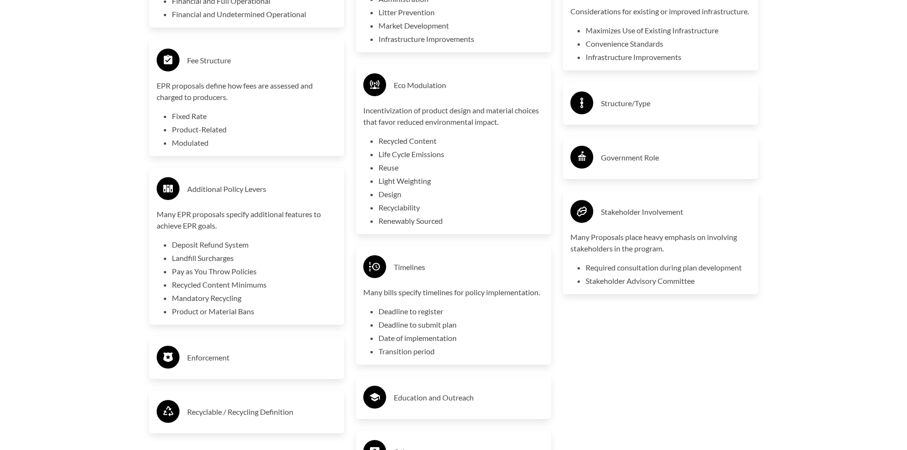
click at [629, 165] on h3 "Government Role" at bounding box center [676, 157] width 150 height 15
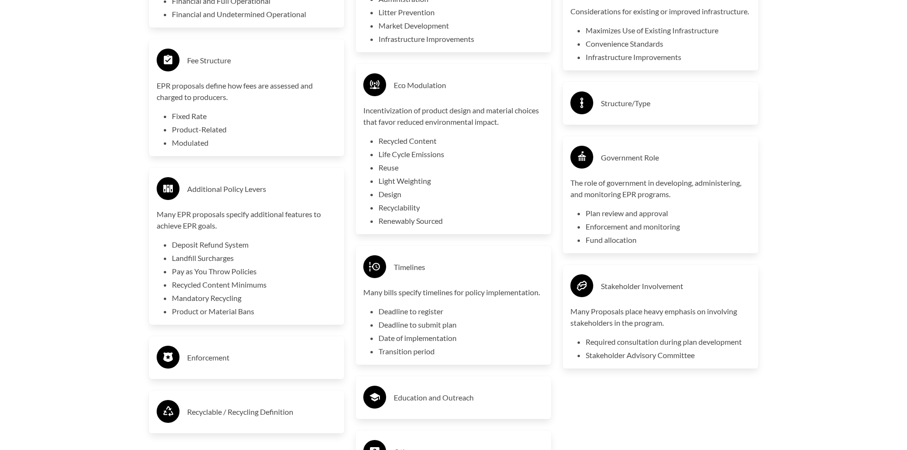
click at [629, 111] on h3 "Structure/Type" at bounding box center [676, 103] width 150 height 15
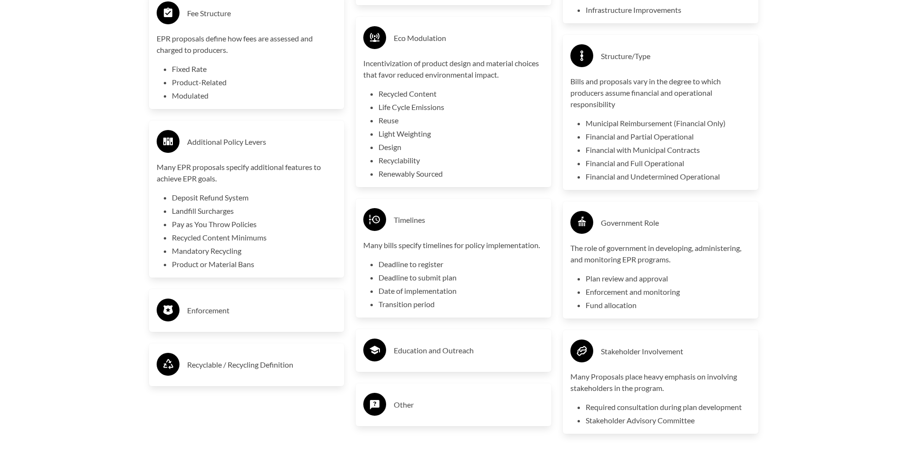
scroll to position [2380, 0]
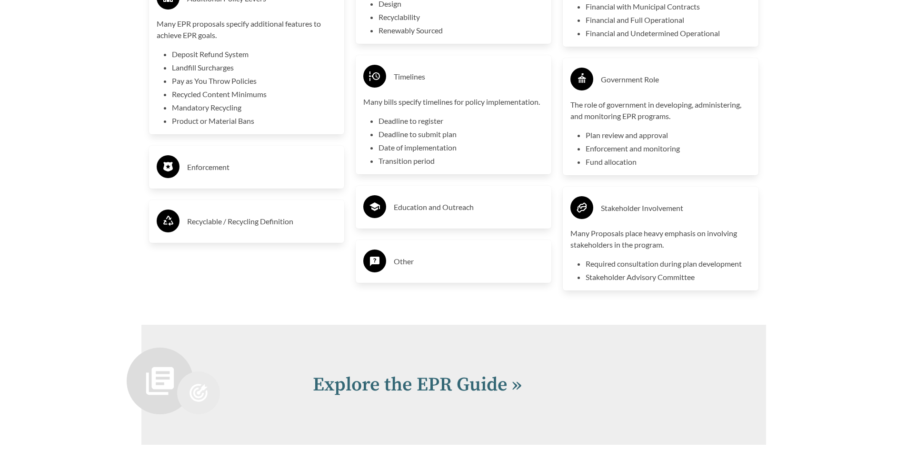
click at [409, 210] on h3 "Education and Outreach" at bounding box center [469, 206] width 150 height 15
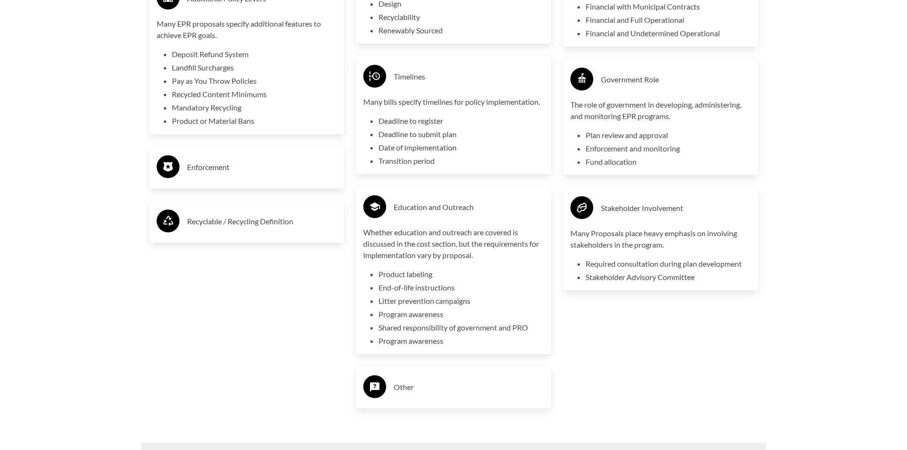
click at [280, 177] on div "Enforcement" at bounding box center [247, 167] width 180 height 28
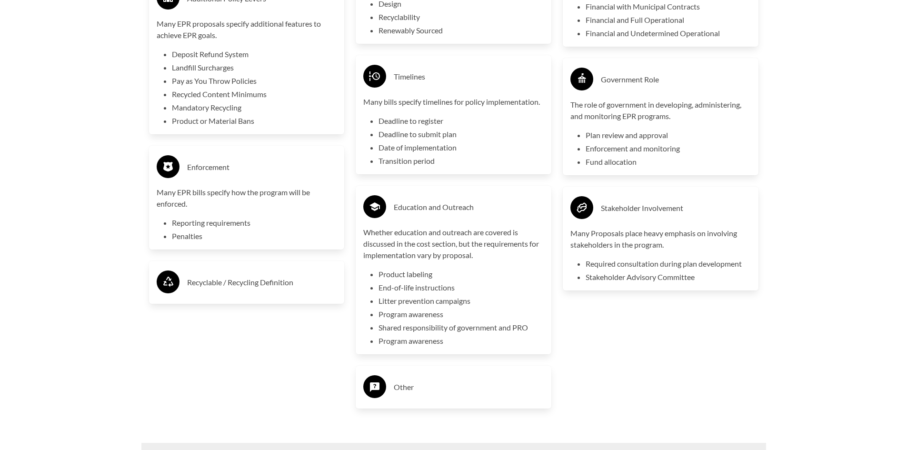
click at [225, 275] on div "Recyclable / Recycling Definition" at bounding box center [247, 282] width 180 height 28
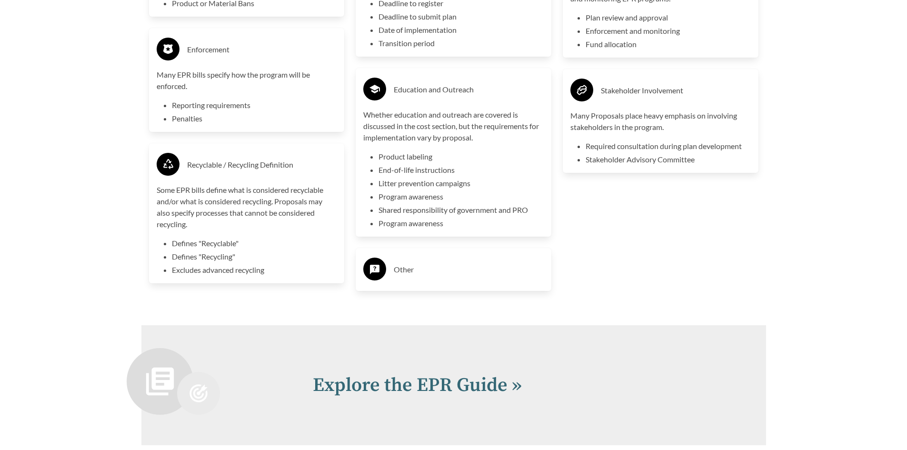
scroll to position [2523, 0]
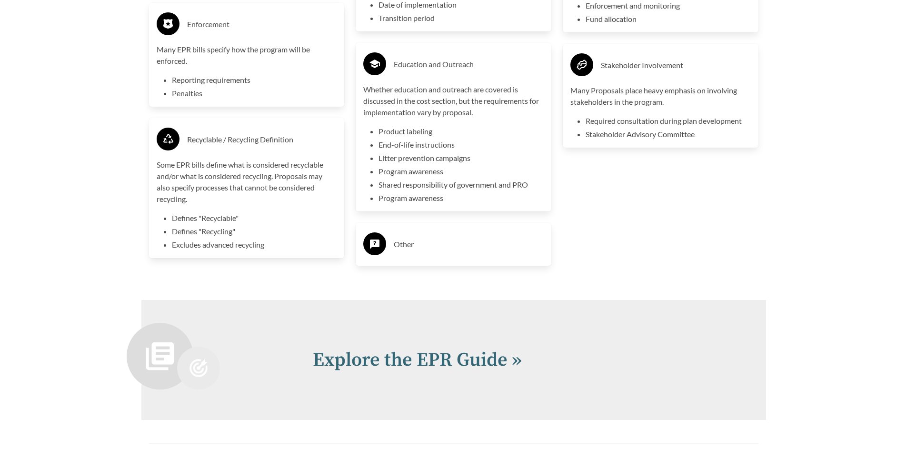
click at [411, 255] on div "Other" at bounding box center [453, 244] width 180 height 28
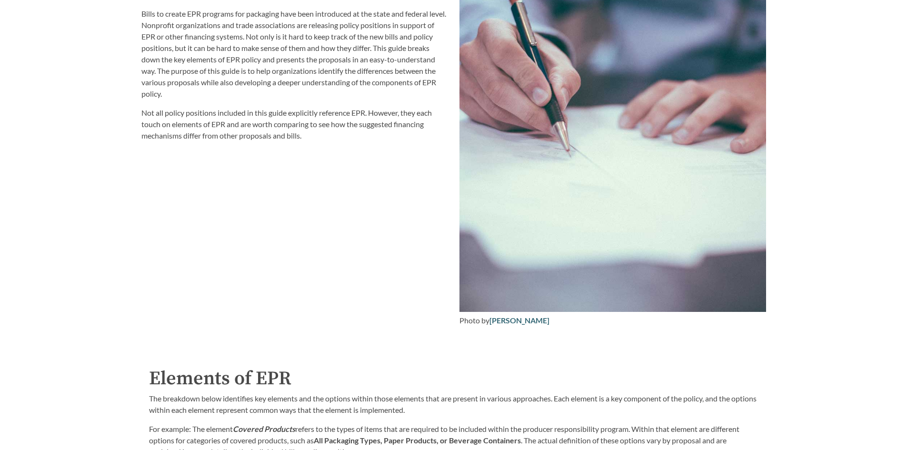
scroll to position [1196, 0]
